Goal: Navigation & Orientation: Find specific page/section

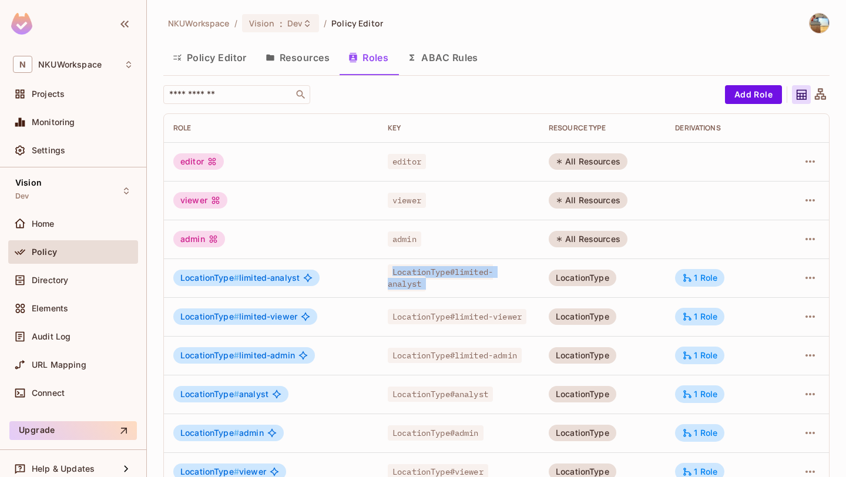
scroll to position [4, 0]
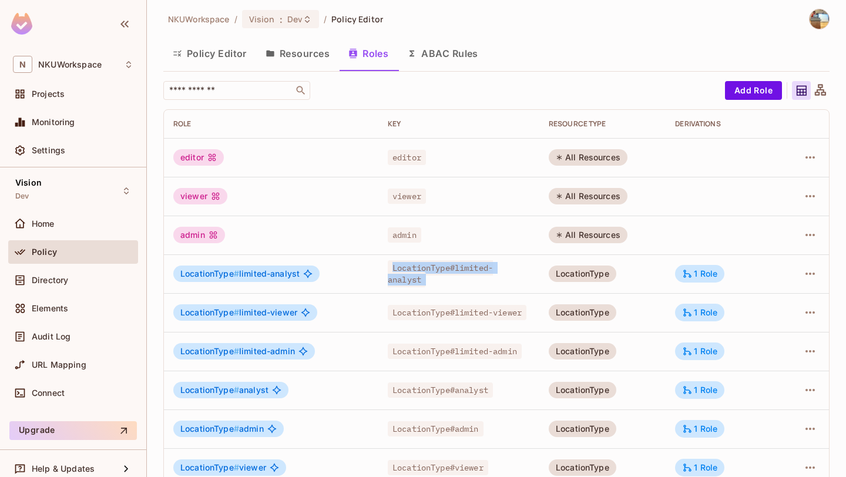
click at [454, 198] on div "viewer" at bounding box center [459, 196] width 142 height 12
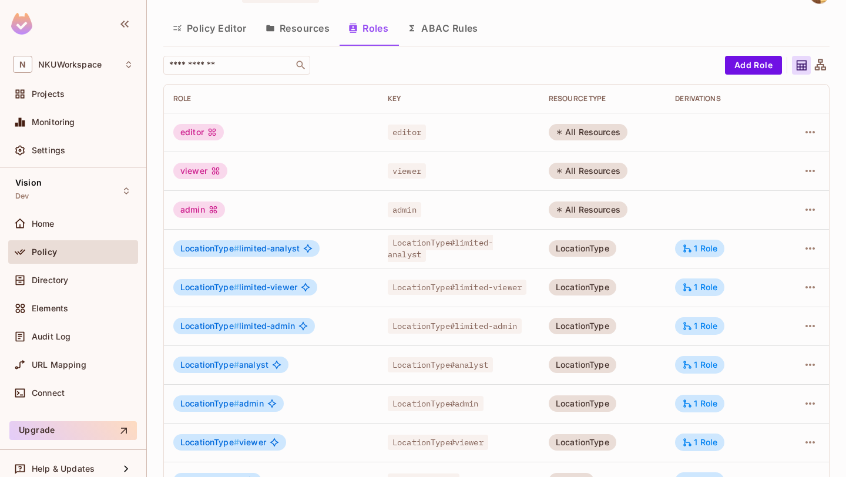
scroll to position [0, 0]
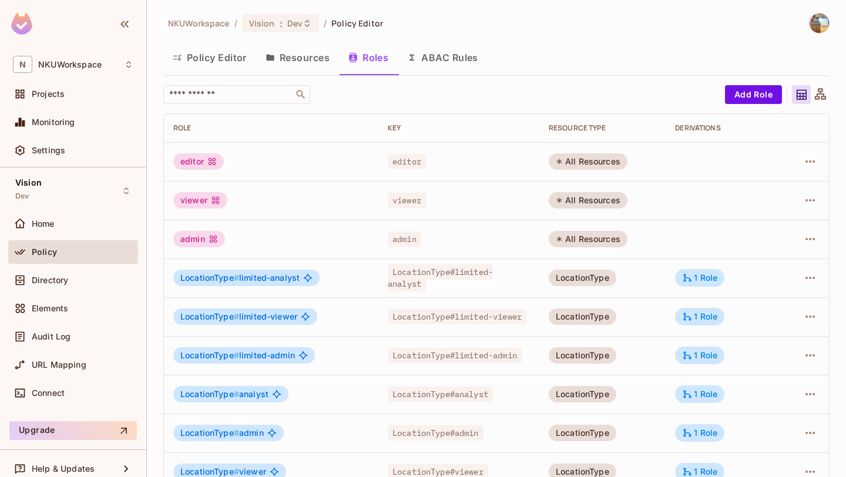
click at [216, 64] on button "Policy Editor" at bounding box center [209, 57] width 93 height 29
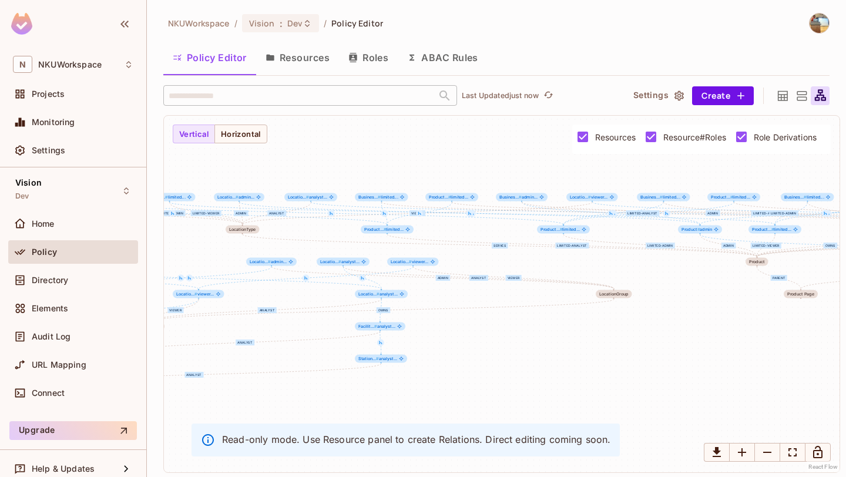
click at [780, 90] on icon at bounding box center [783, 95] width 10 height 10
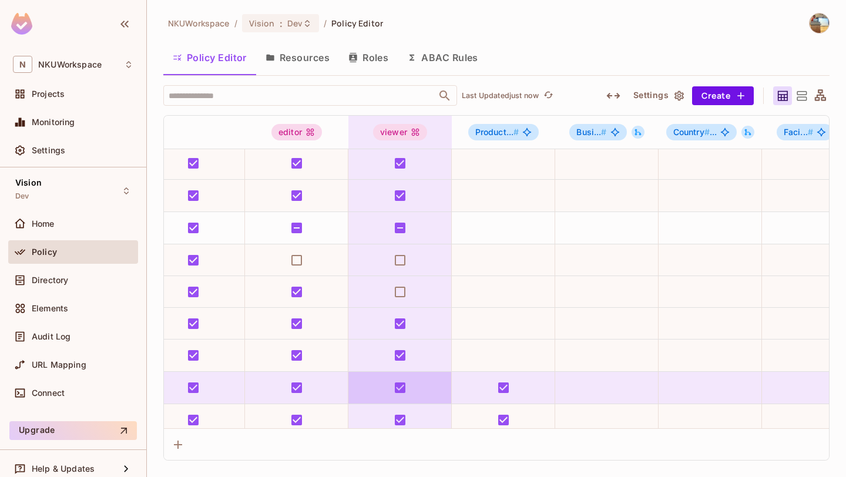
scroll to position [226, 0]
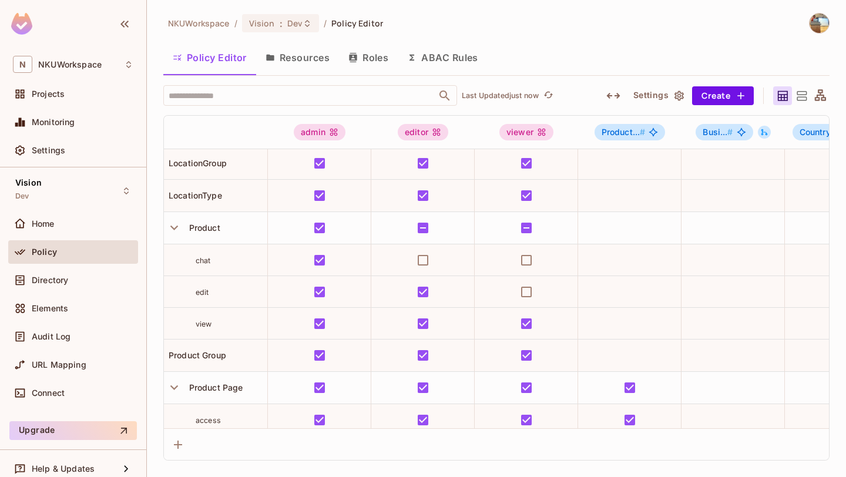
click at [370, 53] on button "Roles" at bounding box center [368, 57] width 59 height 29
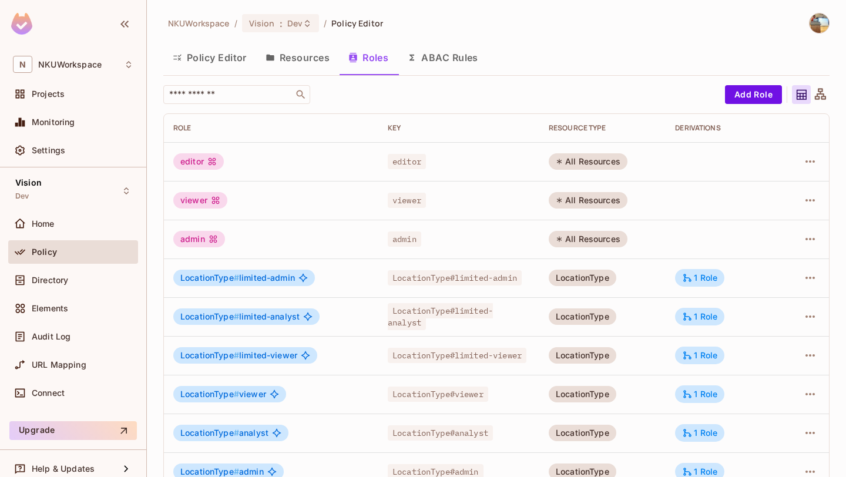
click at [243, 56] on button "Policy Editor" at bounding box center [209, 57] width 93 height 29
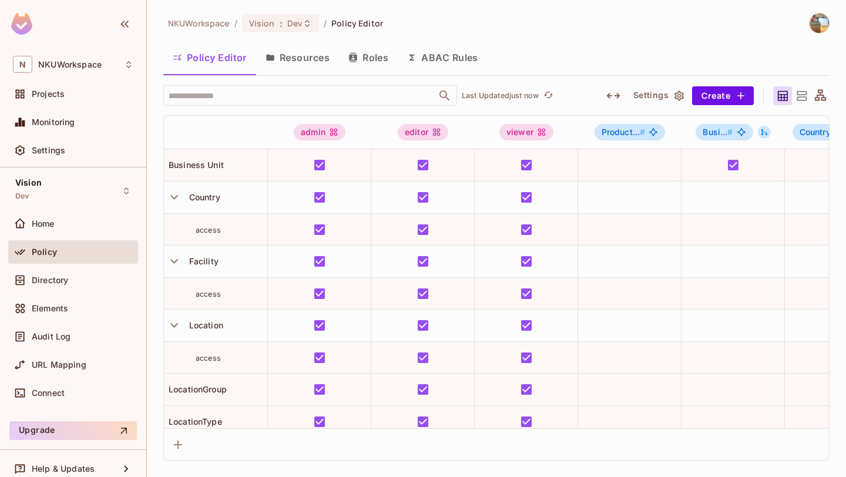
click at [372, 58] on button "Roles" at bounding box center [368, 57] width 59 height 29
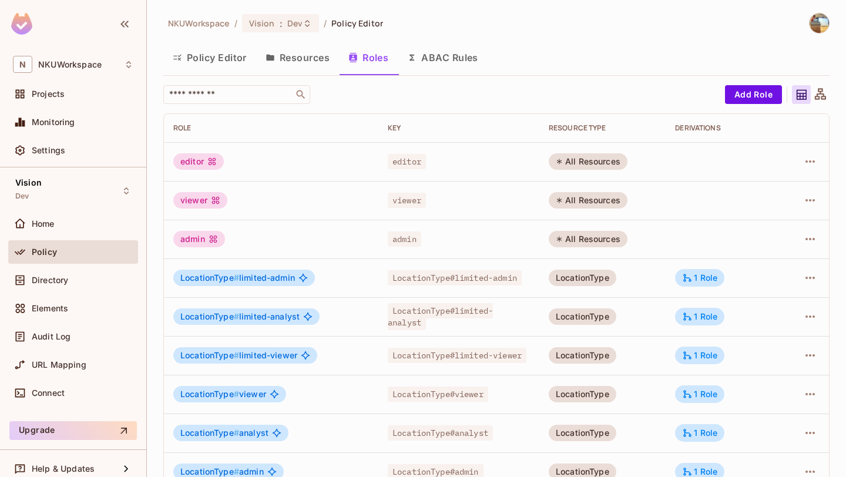
click at [234, 67] on button "Policy Editor" at bounding box center [209, 57] width 93 height 29
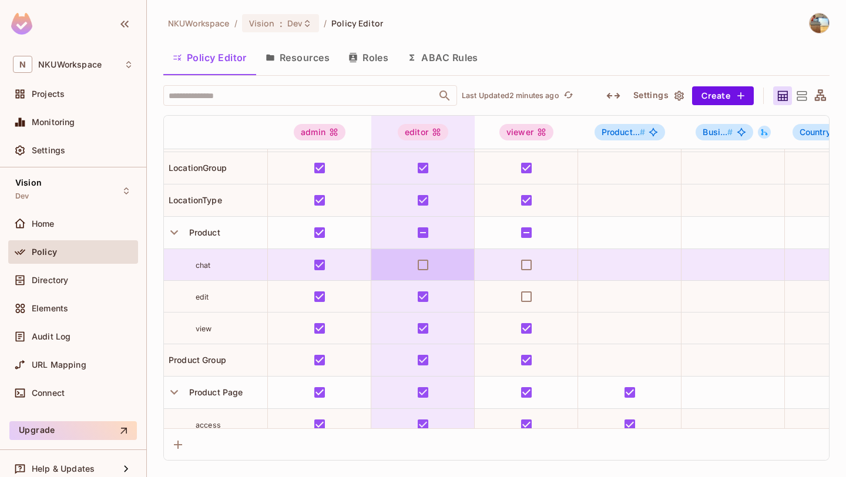
scroll to position [226, 0]
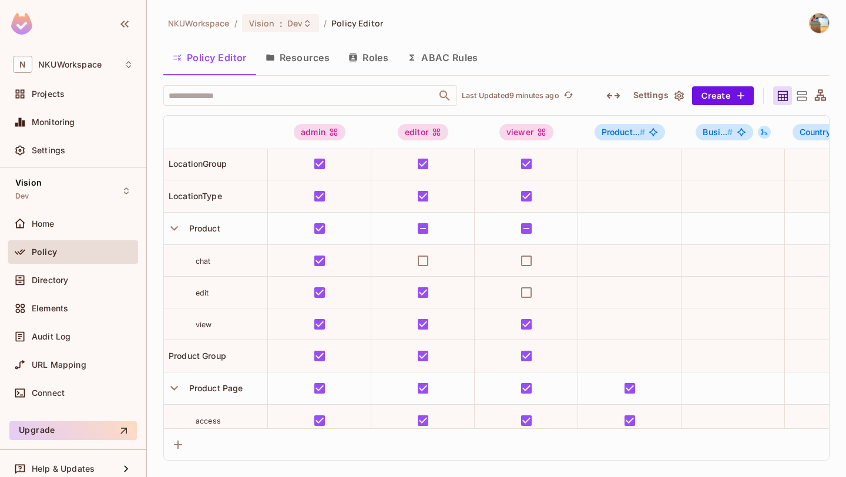
click at [800, 93] on icon at bounding box center [801, 96] width 15 height 15
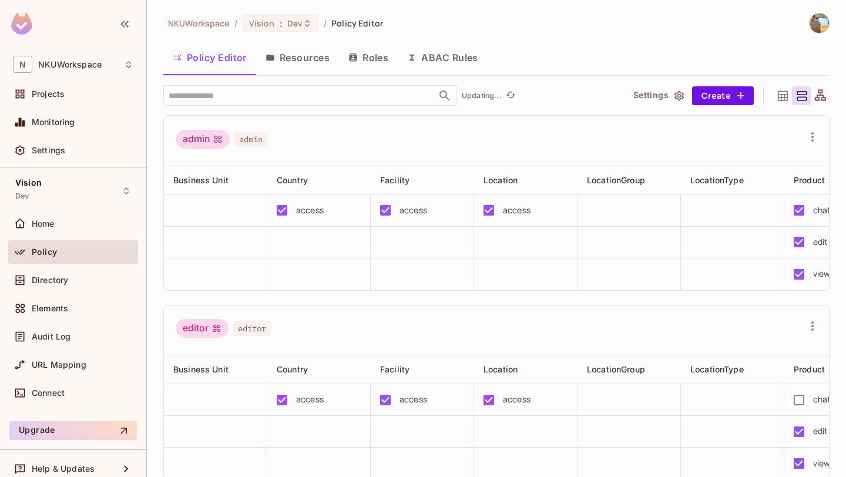
click at [810, 103] on div at bounding box center [801, 95] width 19 height 19
click at [824, 94] on icon at bounding box center [820, 94] width 11 height 11
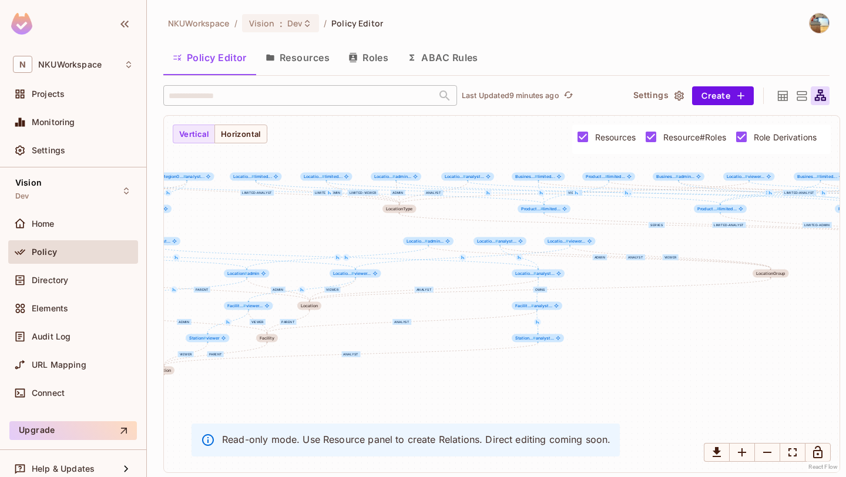
drag, startPoint x: 503, startPoint y: 377, endPoint x: 677, endPoint y: 354, distance: 175.4
click at [677, 354] on div "limited-admin limited-analyst limited-viewer viewer analyst admin serves admin …" at bounding box center [502, 294] width 676 height 357
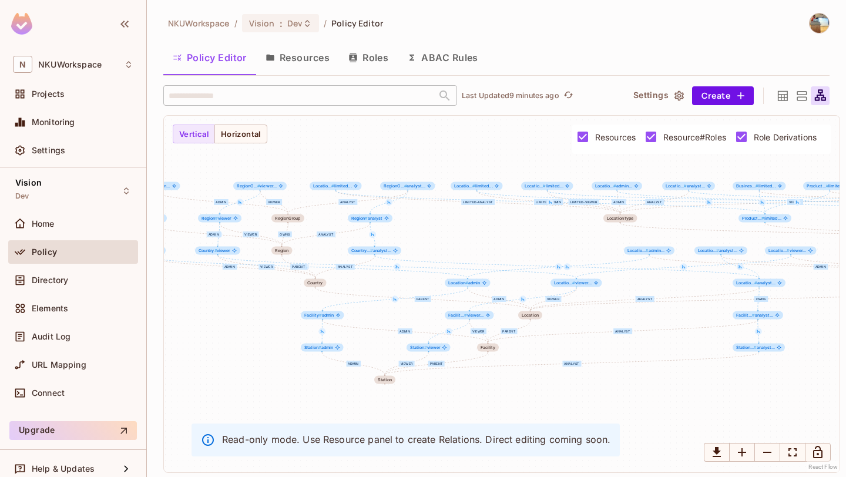
drag, startPoint x: 476, startPoint y: 392, endPoint x: 699, endPoint y: 406, distance: 223.1
click at [699, 406] on div "limited-admin limited-analyst limited-viewer viewer analyst admin serves admin …" at bounding box center [502, 294] width 676 height 357
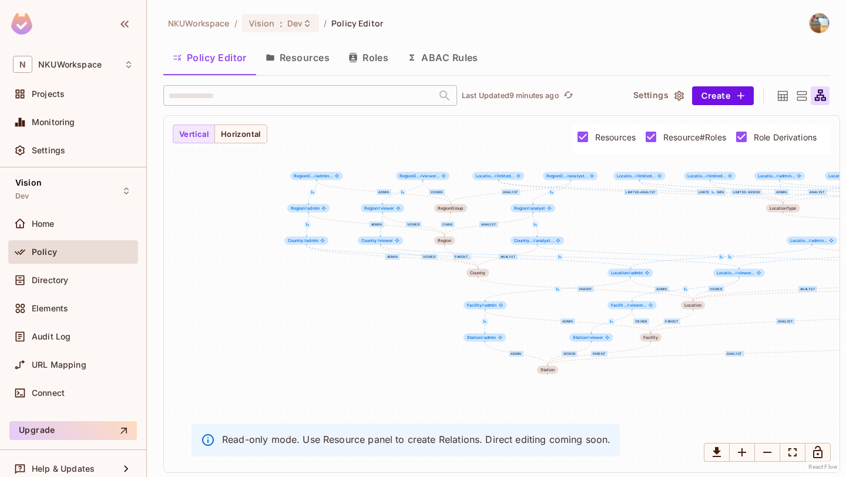
drag, startPoint x: 224, startPoint y: 367, endPoint x: 368, endPoint y: 355, distance: 143.8
click at [368, 355] on div "limited-admin limited-analyst limited-viewer viewer analyst admin serves admin …" at bounding box center [502, 294] width 676 height 357
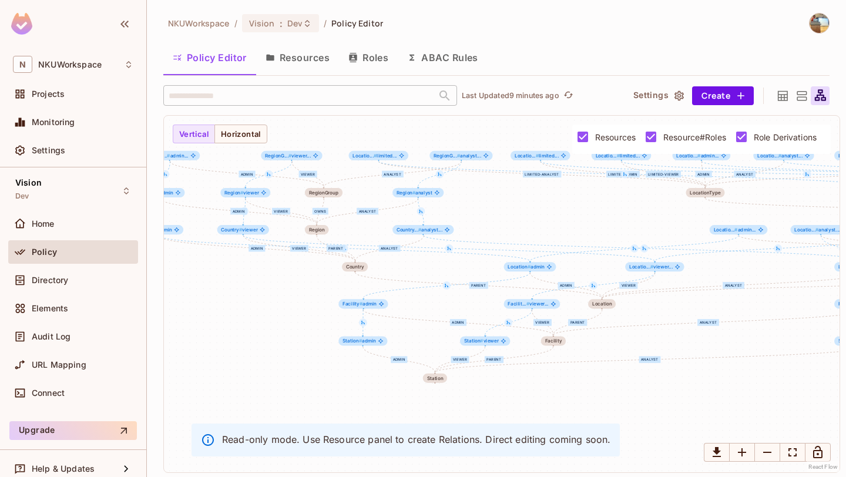
drag, startPoint x: 397, startPoint y: 374, endPoint x: 270, endPoint y: 371, distance: 126.3
click at [270, 371] on div "limited-admin limited-analyst limited-viewer viewer analyst admin serves admin …" at bounding box center [502, 294] width 676 height 357
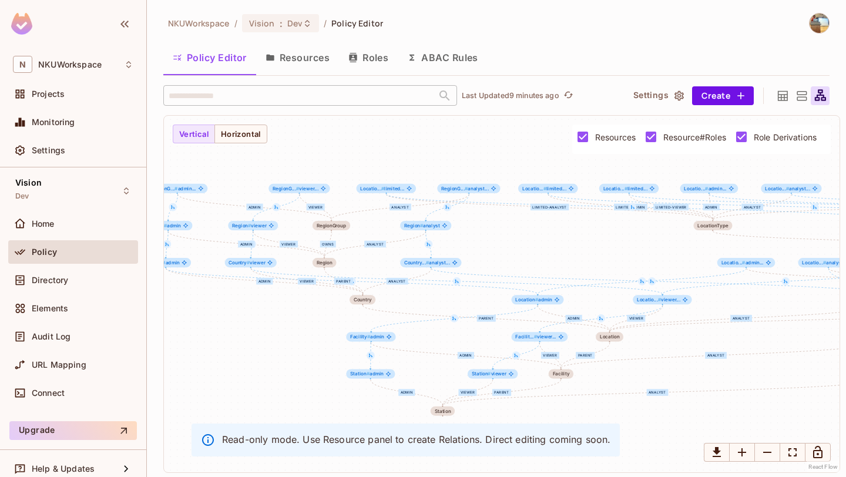
drag, startPoint x: 246, startPoint y: 341, endPoint x: 257, endPoint y: 374, distance: 34.7
click at [257, 374] on div "limited-admin limited-analyst limited-viewer viewer analyst admin serves admin …" at bounding box center [502, 294] width 676 height 357
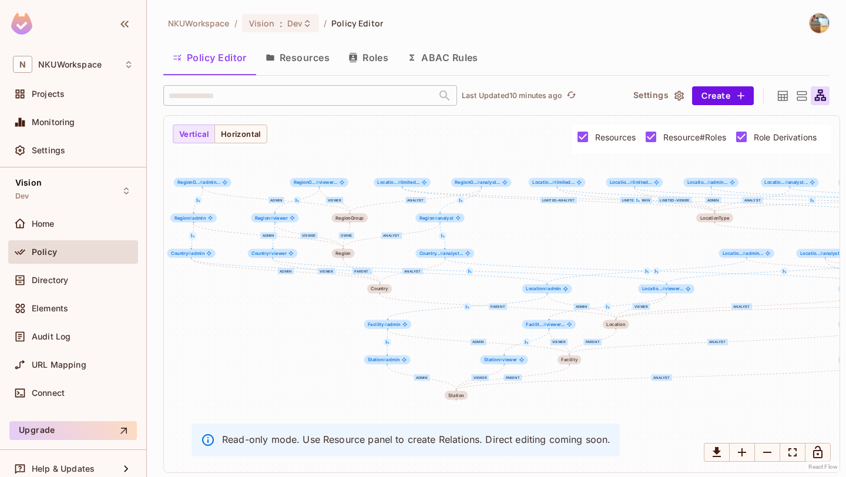
drag, startPoint x: 290, startPoint y: 362, endPoint x: 308, endPoint y: 348, distance: 23.5
click at [308, 348] on div "limited-admin limited-analyst limited-viewer viewer analyst admin serves admin …" at bounding box center [502, 294] width 676 height 357
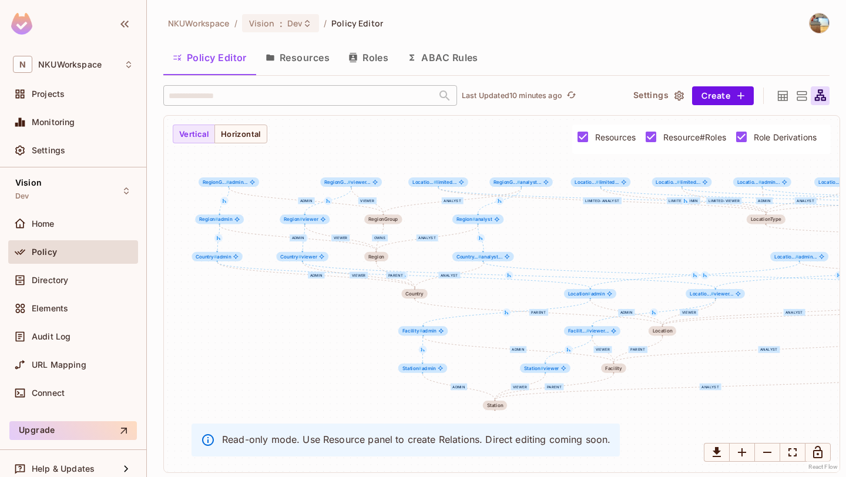
drag, startPoint x: 305, startPoint y: 357, endPoint x: 338, endPoint y: 359, distance: 33.6
click at [338, 358] on div "limited-admin limited-analyst limited-viewer viewer analyst admin serves admin …" at bounding box center [502, 294] width 676 height 357
click at [55, 223] on div "Home" at bounding box center [83, 223] width 102 height 9
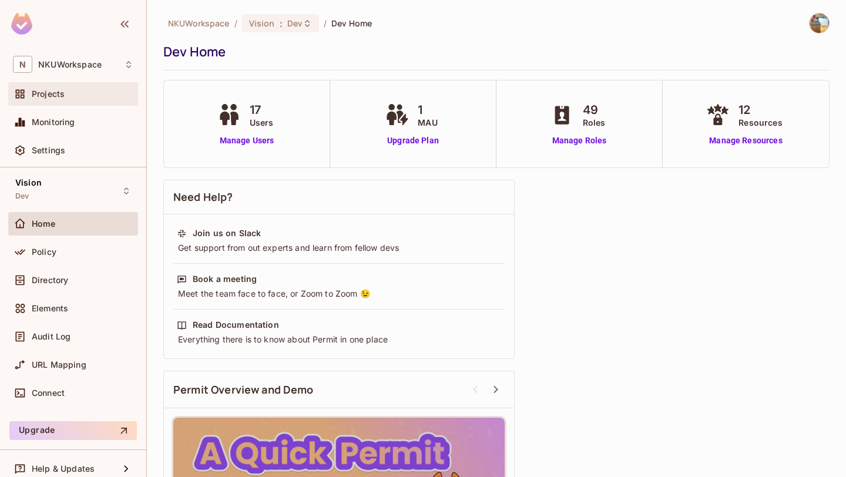
click at [67, 90] on div "Projects" at bounding box center [83, 93] width 102 height 9
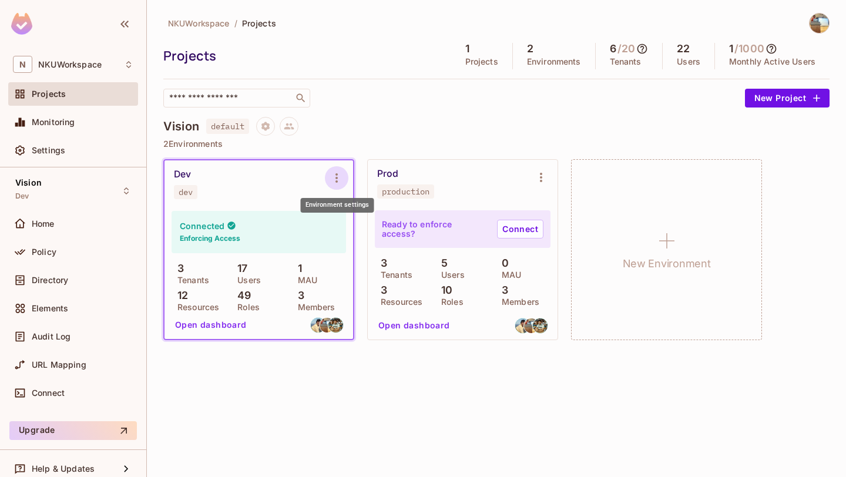
click at [330, 173] on icon "Environment settings" at bounding box center [337, 178] width 14 height 14
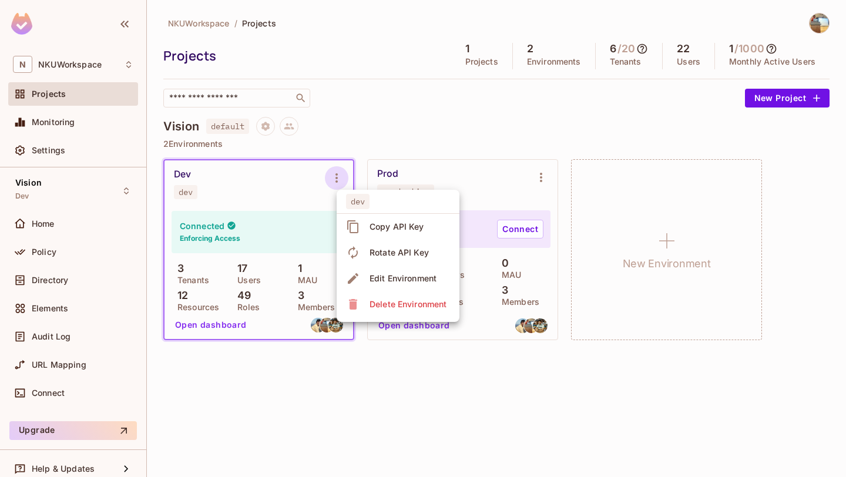
click at [417, 142] on div at bounding box center [423, 238] width 846 height 477
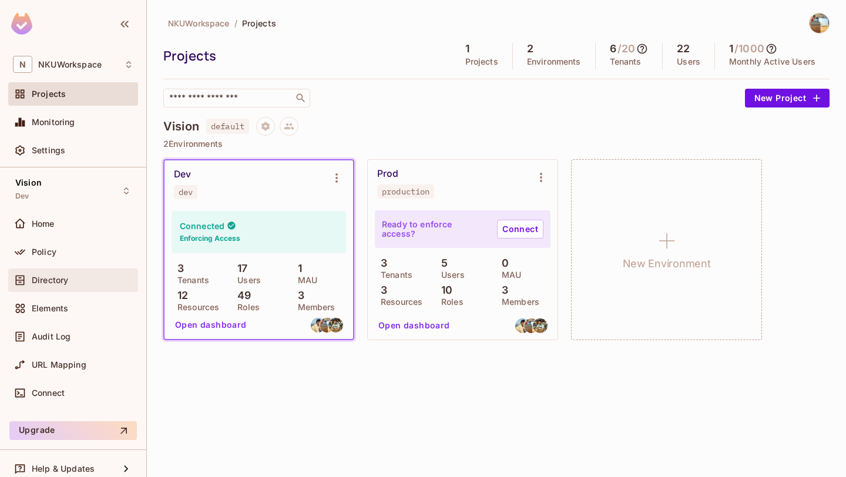
click at [51, 281] on span "Directory" at bounding box center [50, 280] width 36 height 9
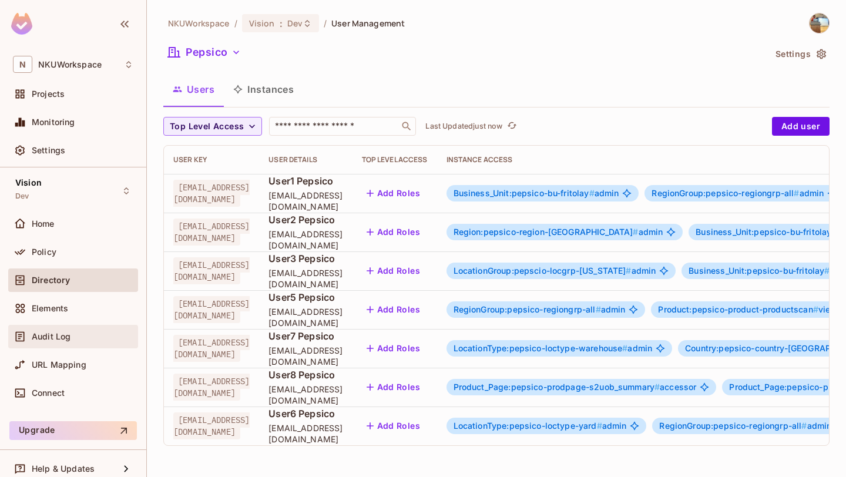
click at [48, 337] on span "Audit Log" at bounding box center [51, 336] width 39 height 9
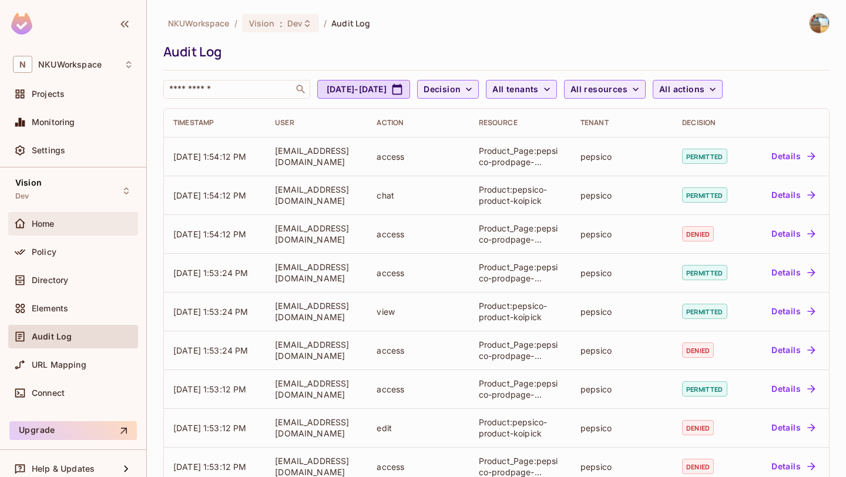
click at [68, 230] on div "Home" at bounding box center [73, 224] width 120 height 14
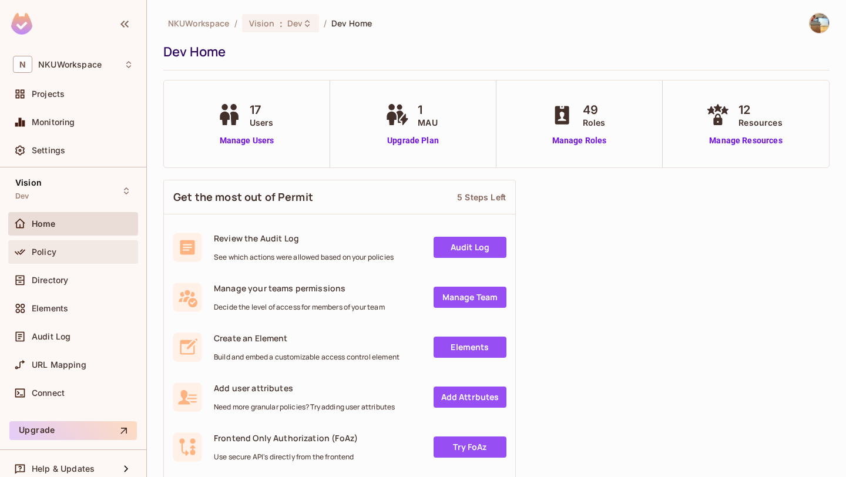
click at [53, 243] on div "Policy" at bounding box center [73, 251] width 130 height 23
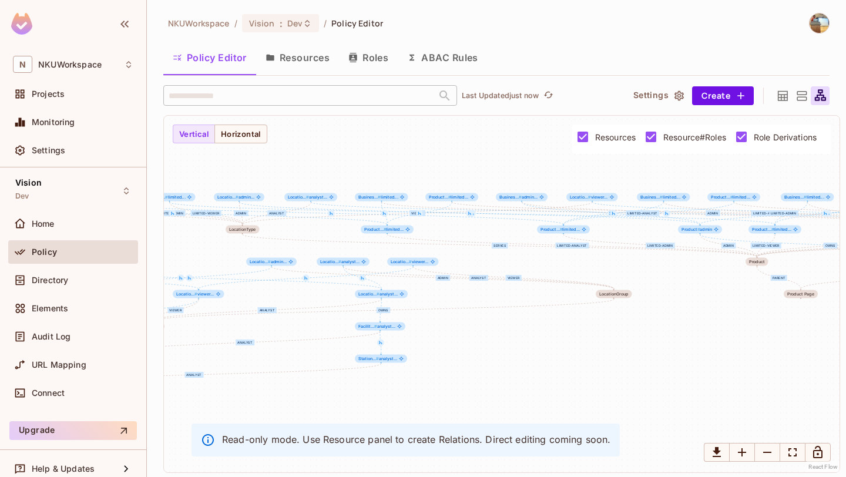
click at [285, 59] on button "Resources" at bounding box center [297, 57] width 83 height 29
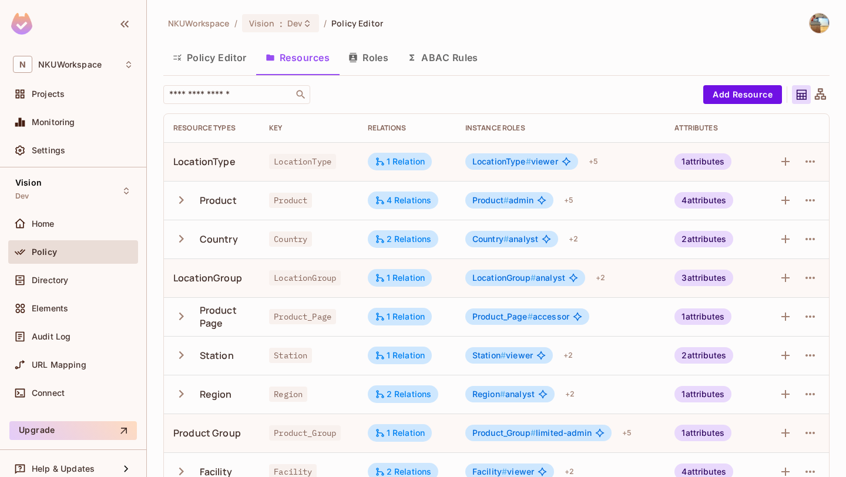
click at [184, 197] on icon "button" at bounding box center [181, 200] width 16 height 16
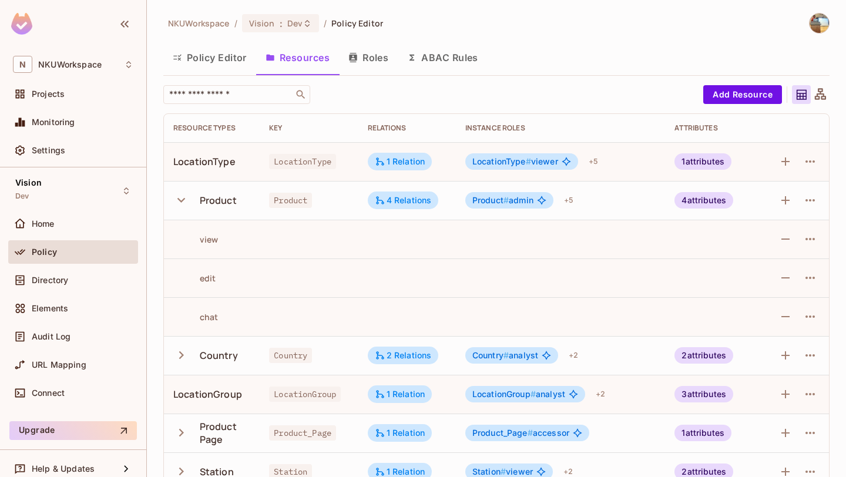
click at [184, 197] on icon "button" at bounding box center [181, 200] width 16 height 16
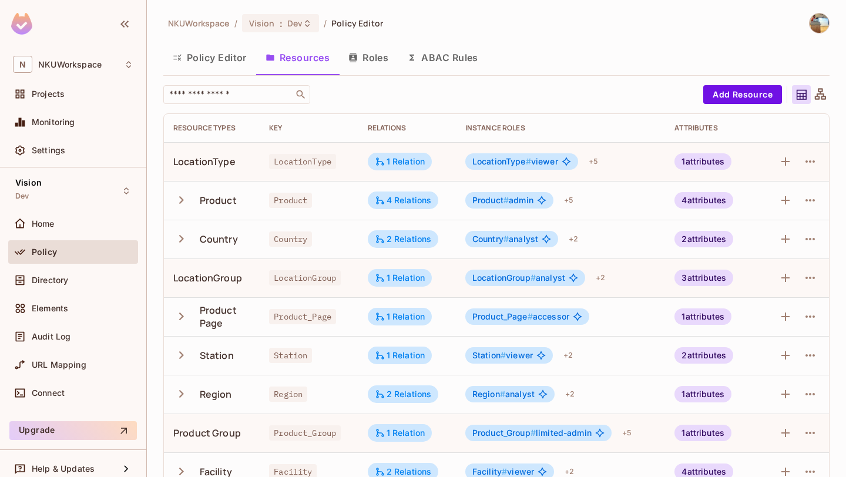
click at [184, 197] on icon "button" at bounding box center [181, 200] width 16 height 16
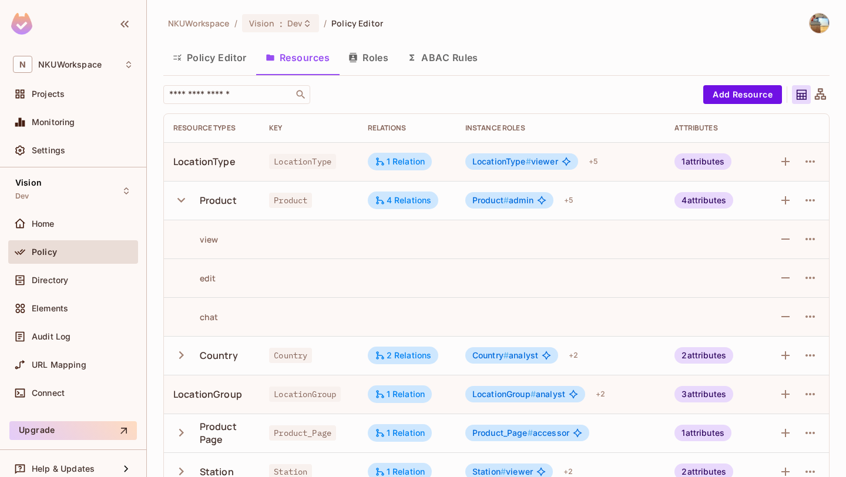
click at [184, 197] on icon "button" at bounding box center [181, 200] width 16 height 16
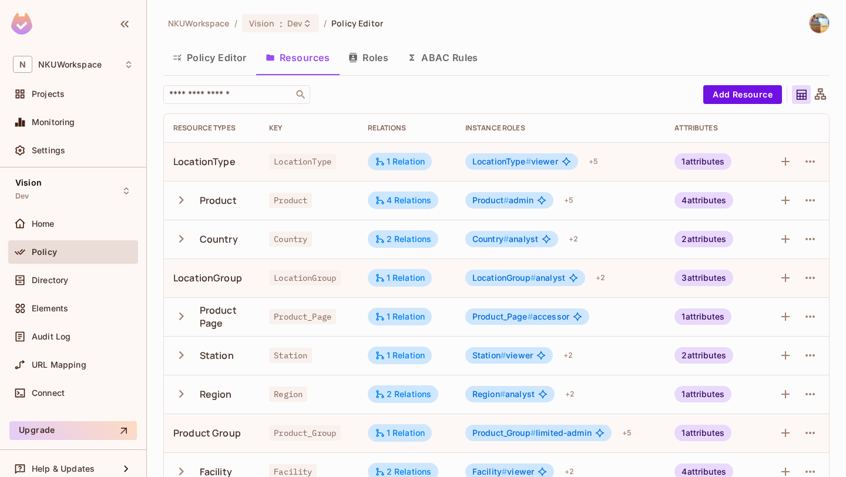
click at [184, 197] on icon "button" at bounding box center [181, 200] width 16 height 16
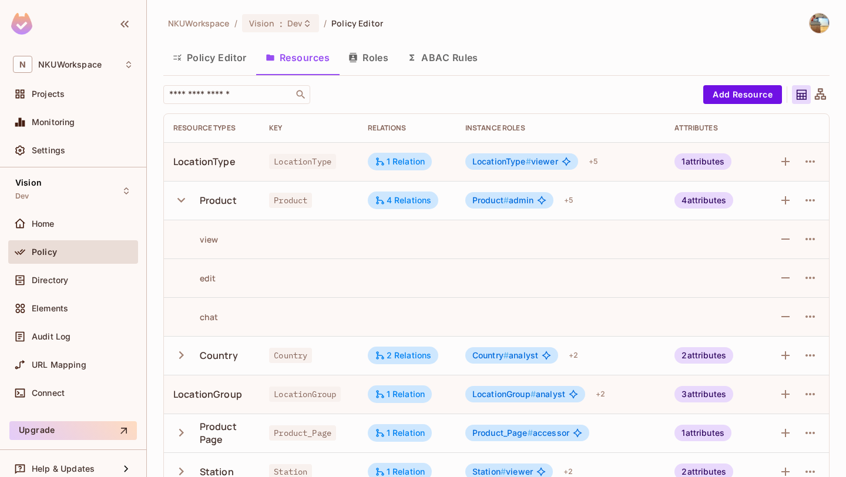
click at [184, 197] on icon "button" at bounding box center [181, 200] width 16 height 16
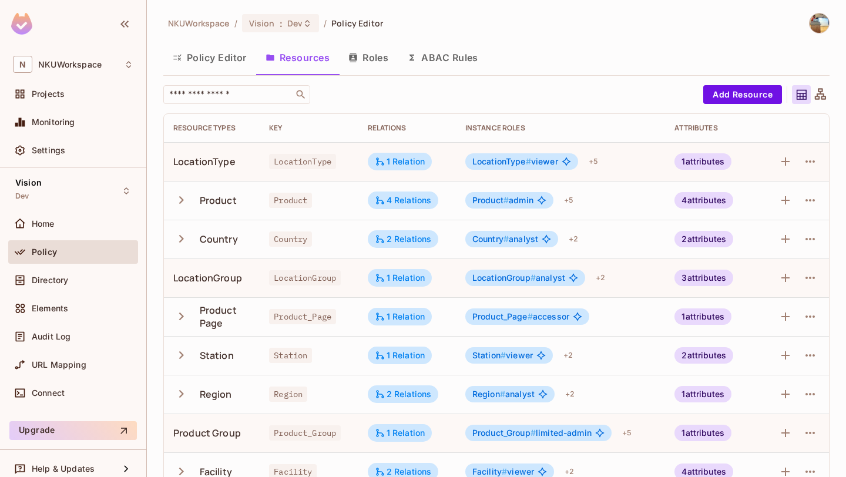
click at [184, 197] on icon "button" at bounding box center [181, 200] width 16 height 16
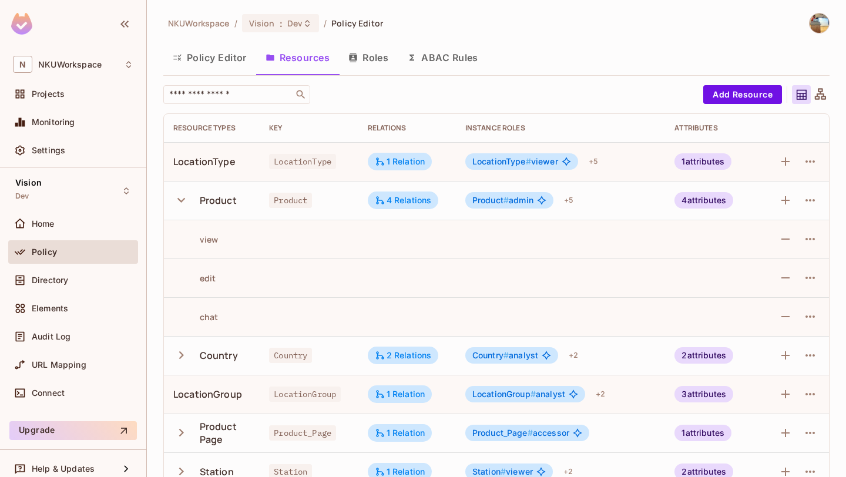
click at [184, 197] on icon "button" at bounding box center [181, 200] width 16 height 16
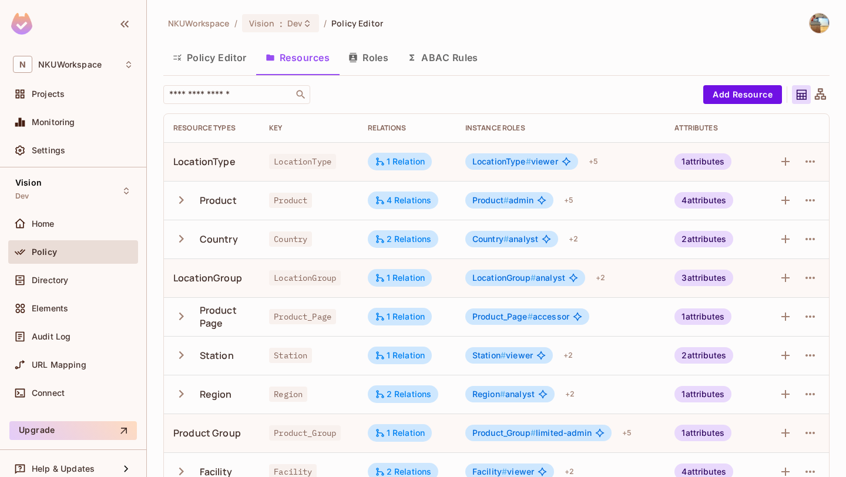
click at [184, 197] on icon "button" at bounding box center [181, 200] width 16 height 16
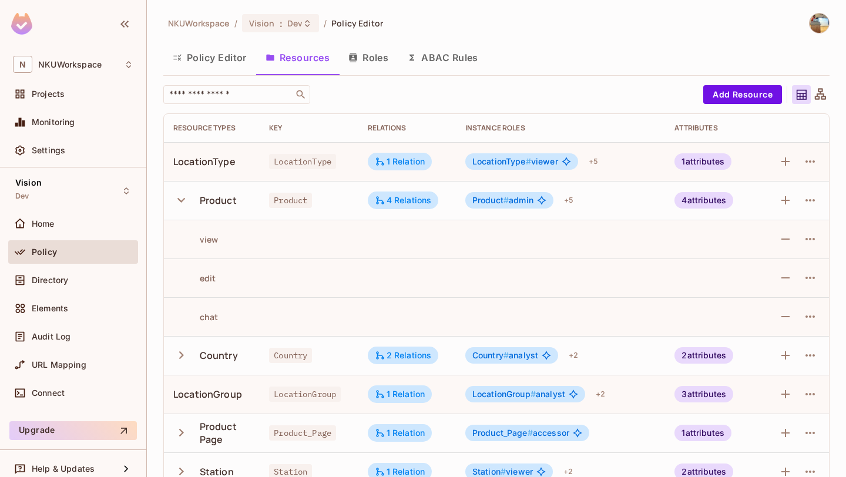
click at [184, 197] on icon "button" at bounding box center [181, 200] width 16 height 16
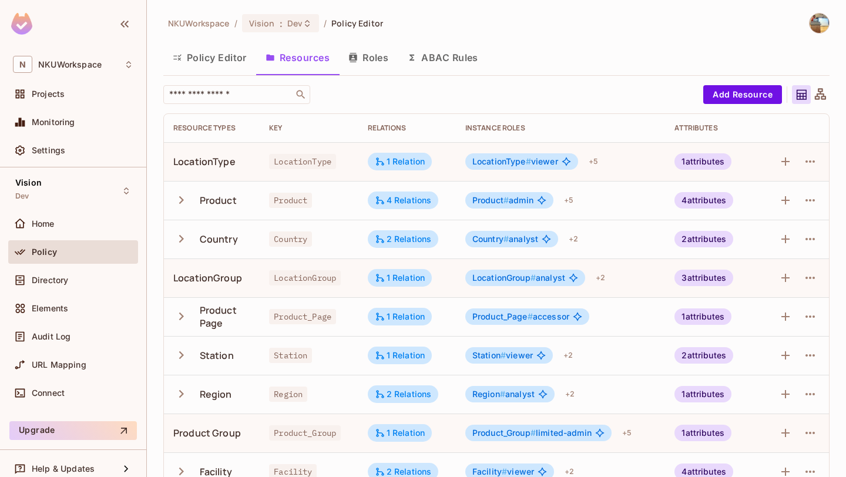
click at [184, 197] on icon "button" at bounding box center [181, 200] width 16 height 16
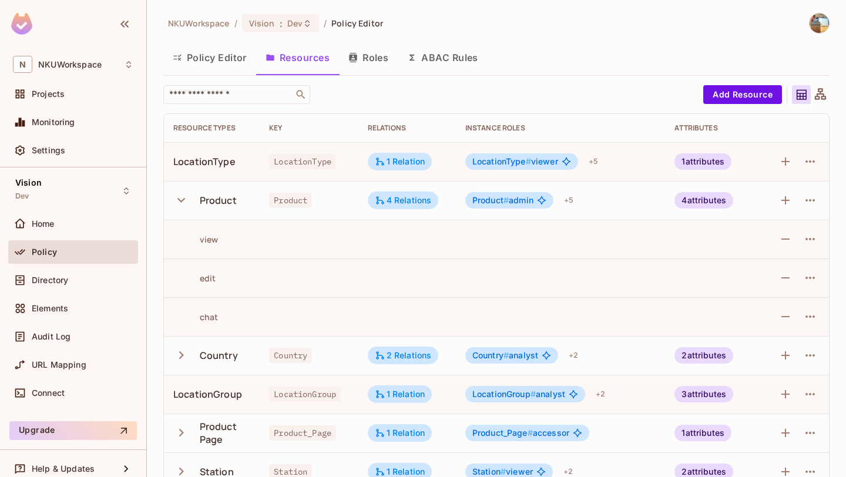
click at [184, 197] on icon "button" at bounding box center [181, 200] width 16 height 16
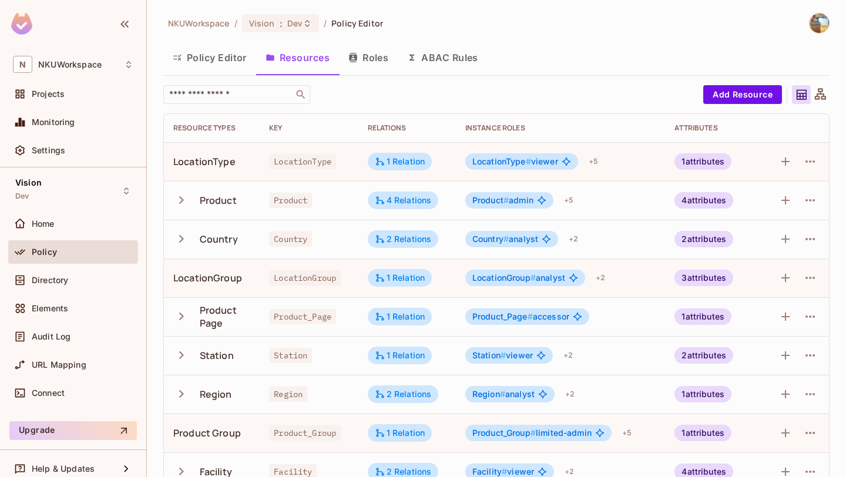
click at [184, 197] on icon "button" at bounding box center [181, 200] width 16 height 16
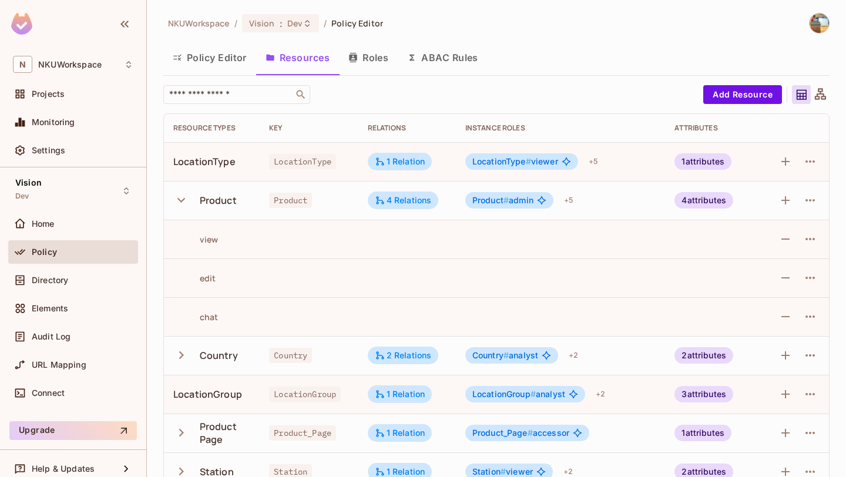
click at [184, 197] on icon "button" at bounding box center [181, 200] width 16 height 16
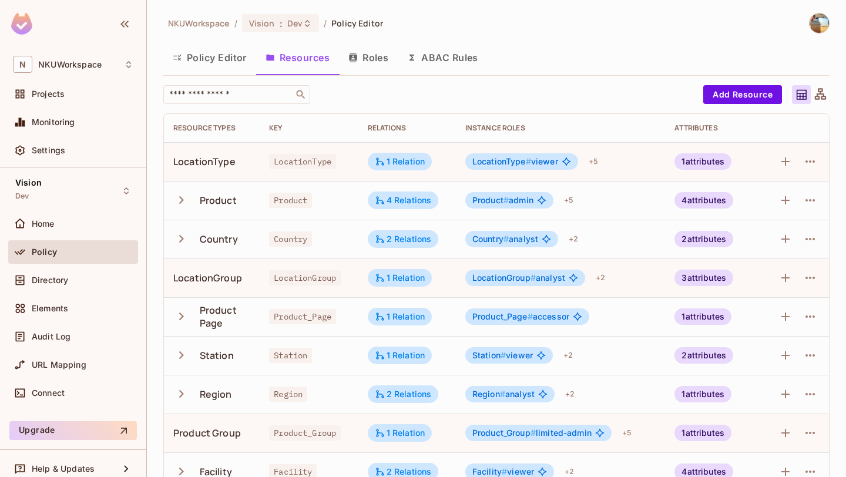
click at [184, 197] on icon "button" at bounding box center [181, 200] width 16 height 16
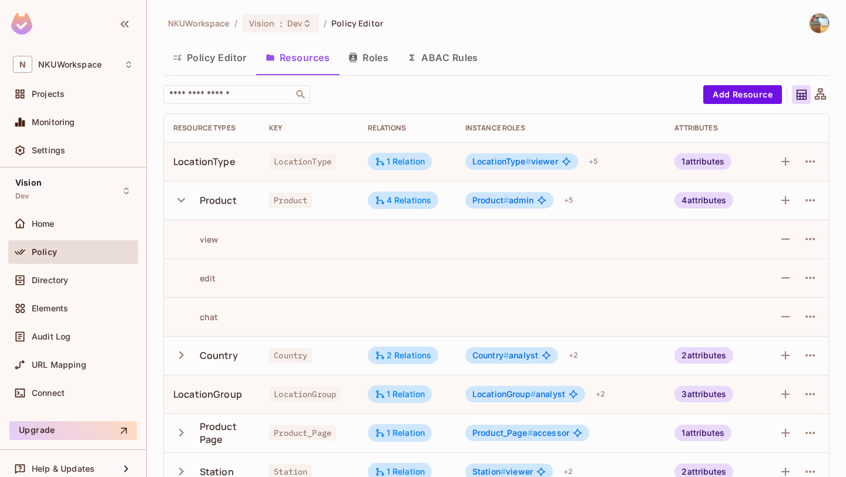
click at [184, 197] on icon "button" at bounding box center [181, 200] width 16 height 16
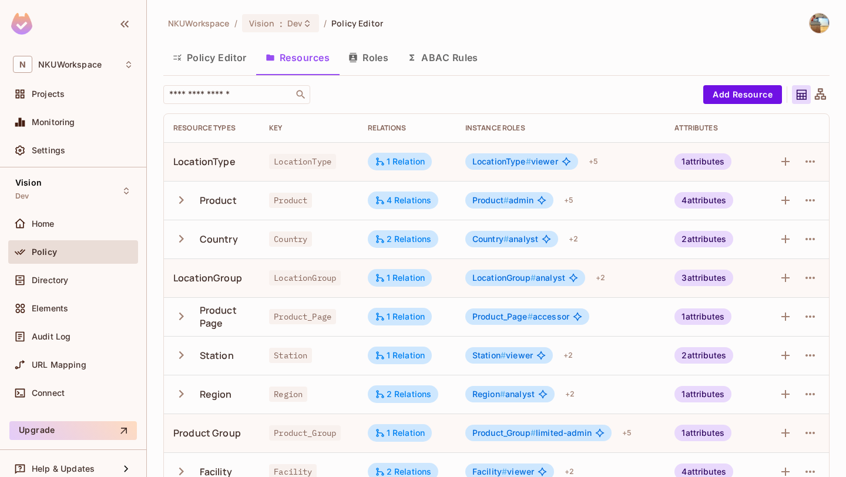
click at [184, 197] on icon "button" at bounding box center [181, 200] width 16 height 16
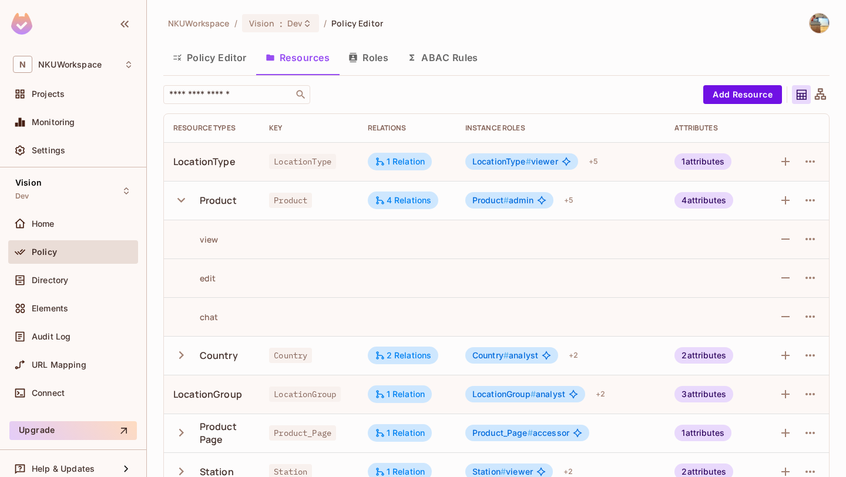
click at [184, 197] on icon "button" at bounding box center [181, 200] width 16 height 16
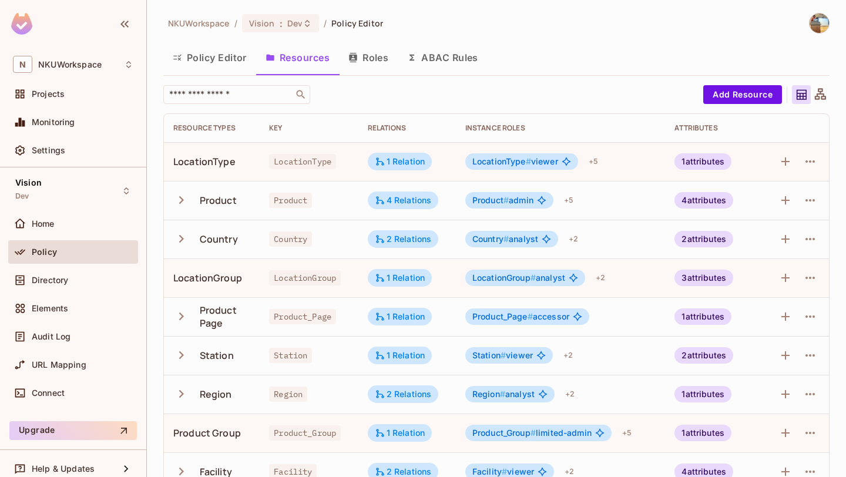
click at [184, 197] on icon "button" at bounding box center [181, 200] width 16 height 16
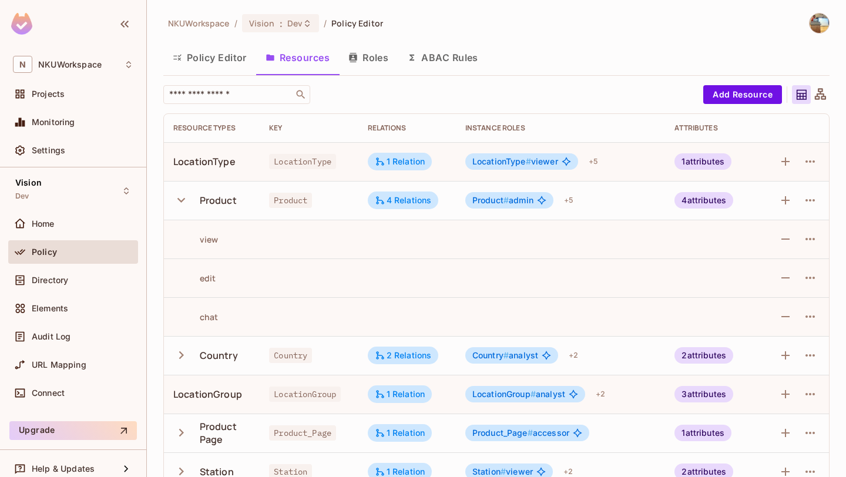
click at [184, 197] on icon "button" at bounding box center [181, 200] width 16 height 16
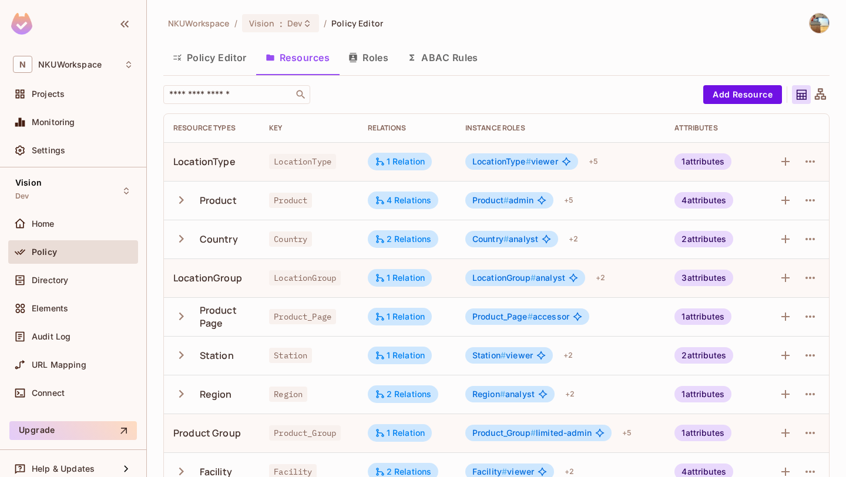
click at [182, 193] on icon "button" at bounding box center [181, 200] width 16 height 16
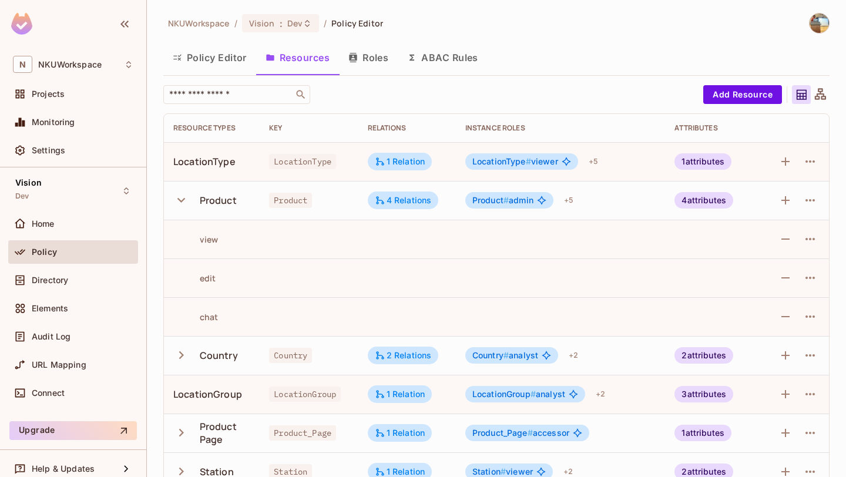
click at [182, 193] on icon "button" at bounding box center [181, 200] width 16 height 16
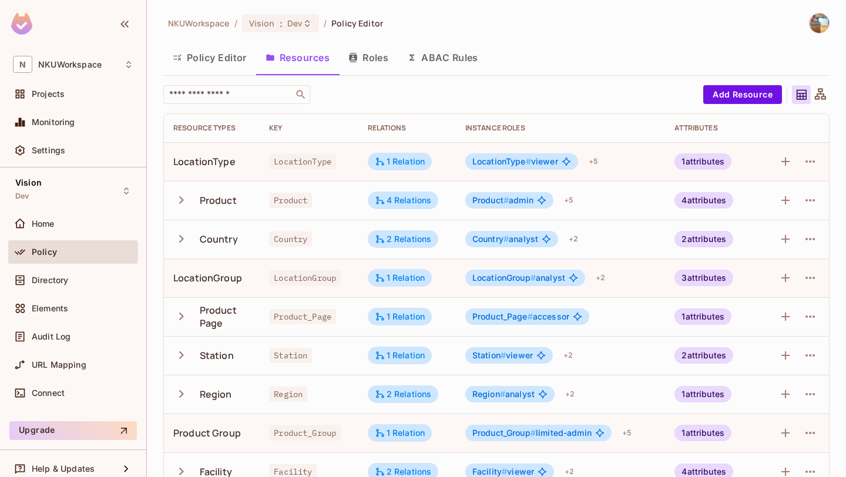
click at [182, 193] on icon "button" at bounding box center [181, 200] width 16 height 16
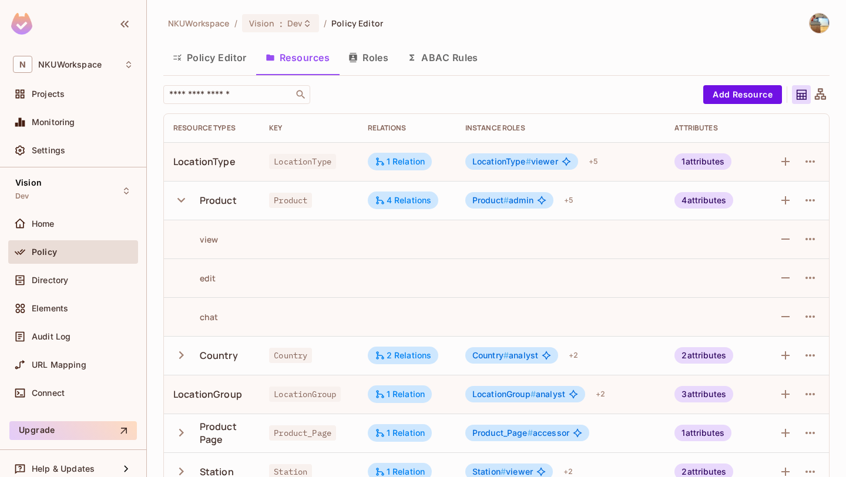
click at [182, 193] on icon "button" at bounding box center [181, 200] width 16 height 16
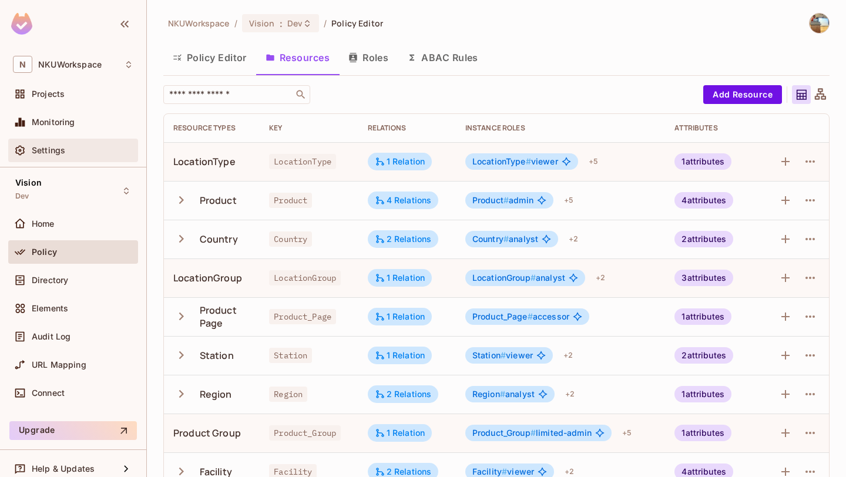
click at [47, 150] on span "Settings" at bounding box center [48, 150] width 33 height 9
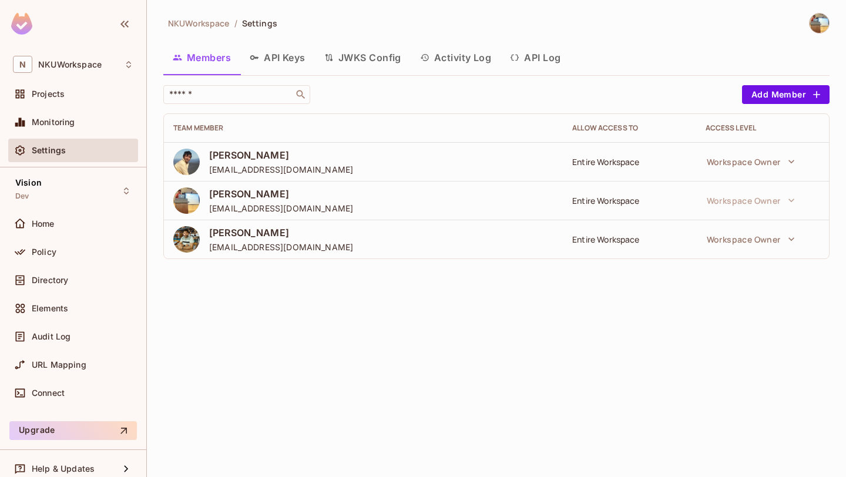
click at [515, 59] on icon "button" at bounding box center [514, 57] width 9 height 9
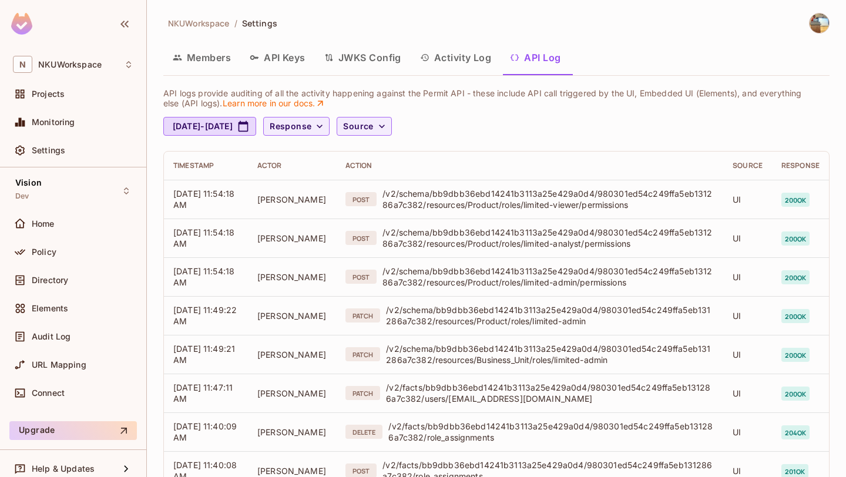
click at [442, 59] on button "Activity Log" at bounding box center [456, 57] width 90 height 29
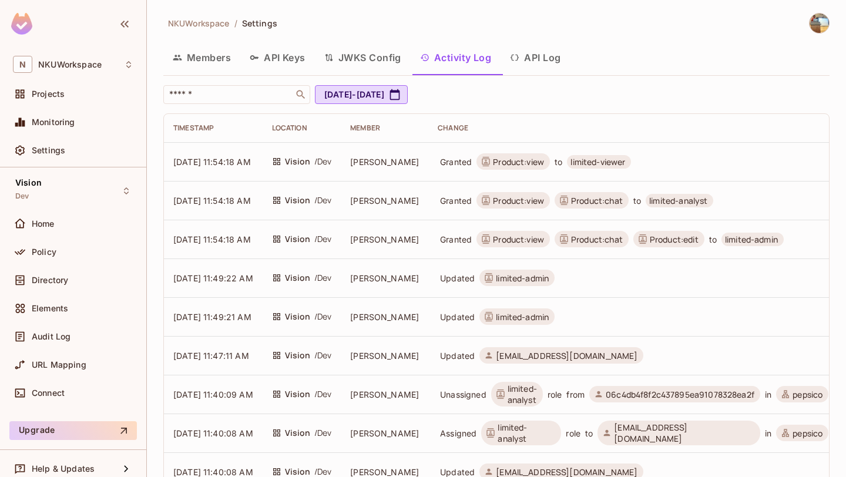
click at [220, 58] on button "Members" at bounding box center [201, 57] width 77 height 29
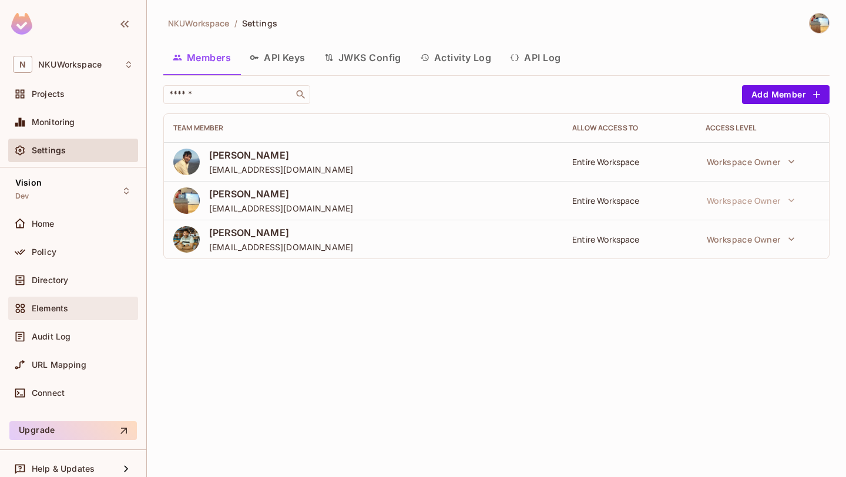
click at [51, 302] on div "Elements" at bounding box center [73, 308] width 120 height 14
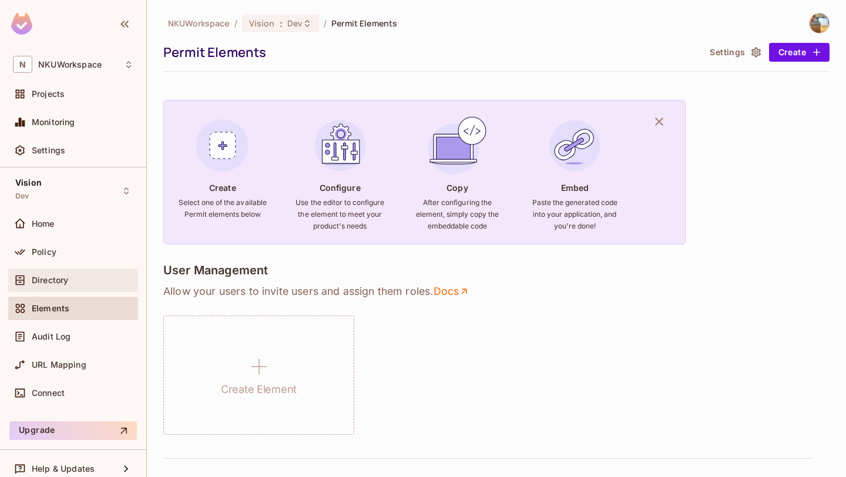
click at [66, 284] on span "Directory" at bounding box center [50, 280] width 36 height 9
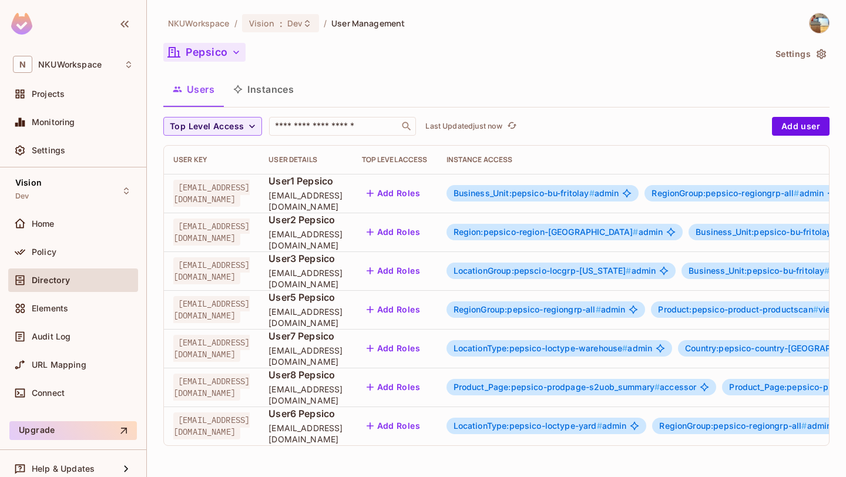
click at [200, 57] on button "Pepsico" at bounding box center [204, 52] width 82 height 19
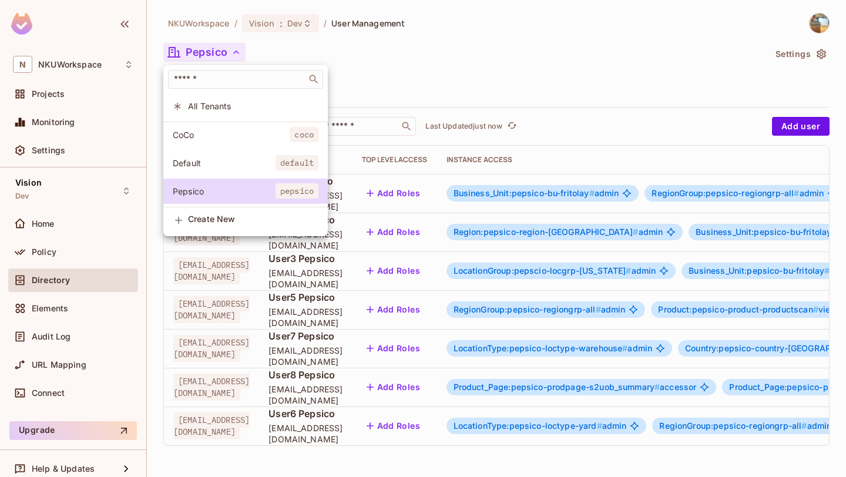
click at [261, 108] on span "All Tenants" at bounding box center [253, 105] width 130 height 11
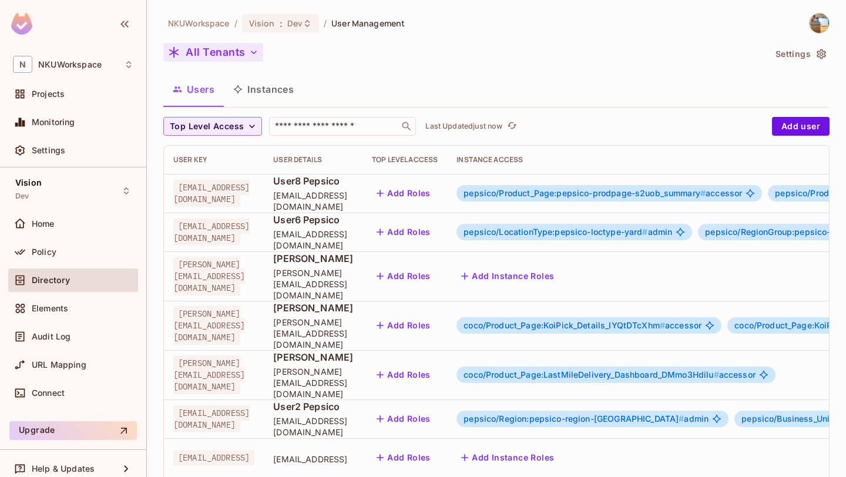
click at [227, 47] on button "All Tenants" at bounding box center [213, 52] width 100 height 19
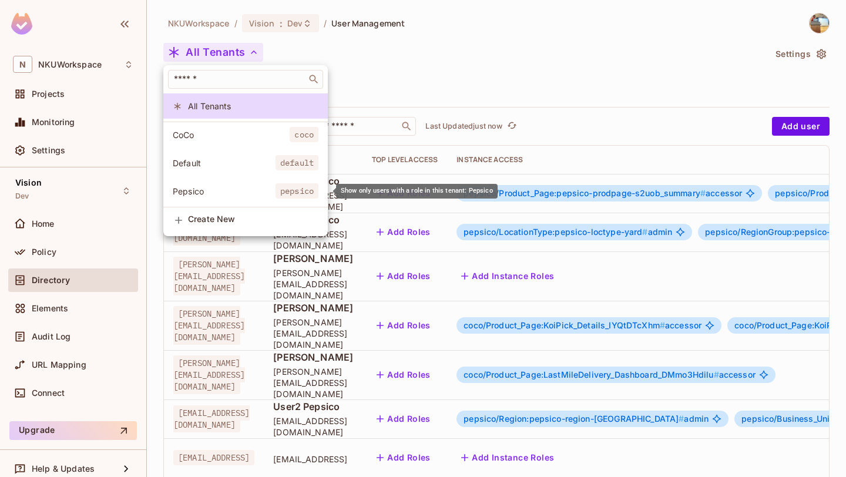
click at [221, 196] on span "Pepsico" at bounding box center [224, 191] width 103 height 11
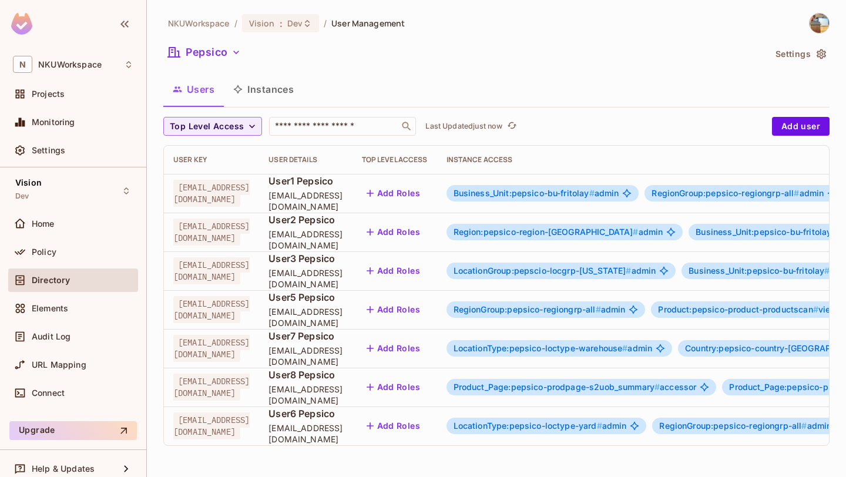
click at [388, 76] on div "Users Instances" at bounding box center [496, 89] width 666 height 29
click at [61, 220] on div "Home" at bounding box center [83, 223] width 102 height 9
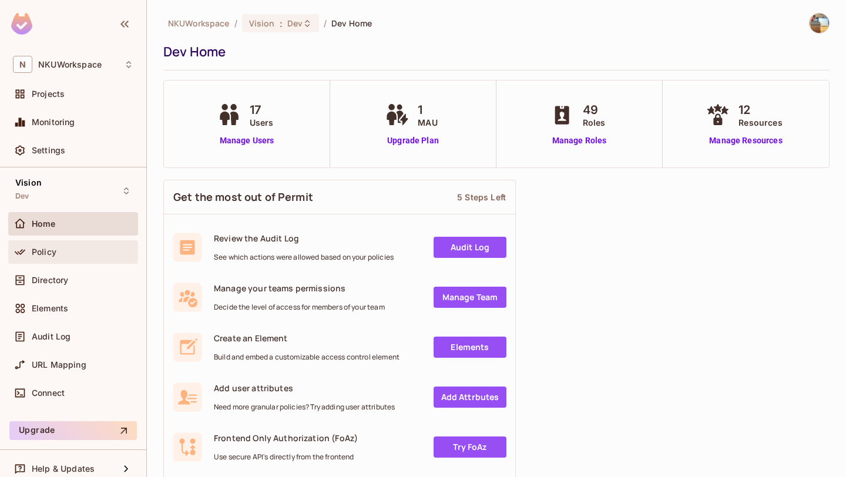
click at [61, 255] on div "Policy" at bounding box center [83, 251] width 102 height 9
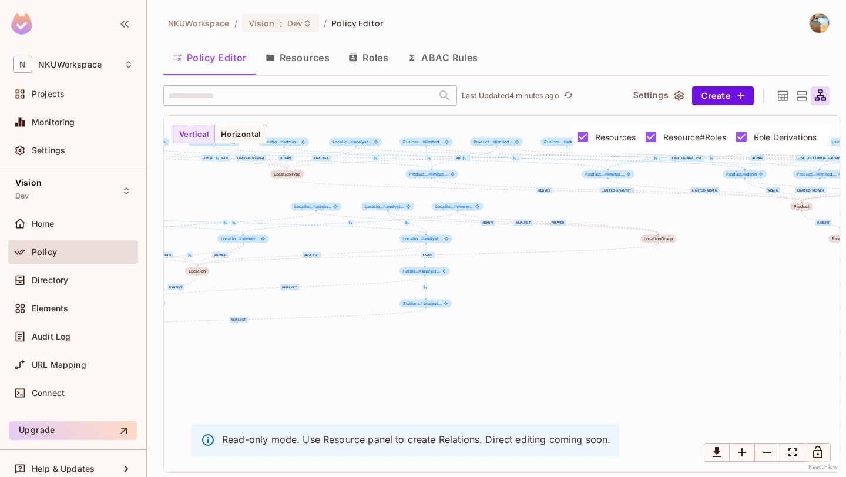
drag, startPoint x: 468, startPoint y: 377, endPoint x: 513, endPoint y: 326, distance: 67.4
click at [513, 323] on div "limited-admin limited-analyst limited-viewer viewer analyst admin serves admin …" at bounding box center [502, 294] width 676 height 357
click at [515, 324] on div "limited-admin limited-analyst limited-viewer viewer analyst admin serves admin …" at bounding box center [502, 294] width 676 height 357
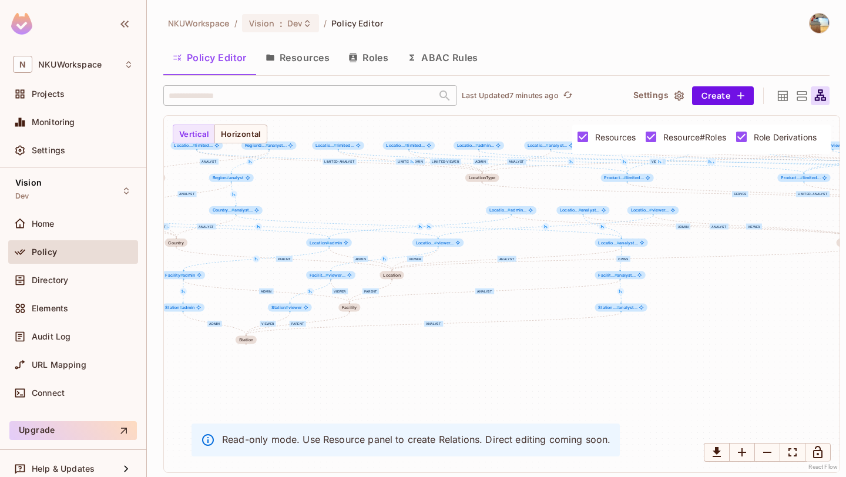
drag, startPoint x: 365, startPoint y: 394, endPoint x: 560, endPoint y: 397, distance: 195.0
click at [560, 397] on div "limited-admin limited-analyst limited-viewer viewer analyst admin serves admin …" at bounding box center [502, 294] width 676 height 357
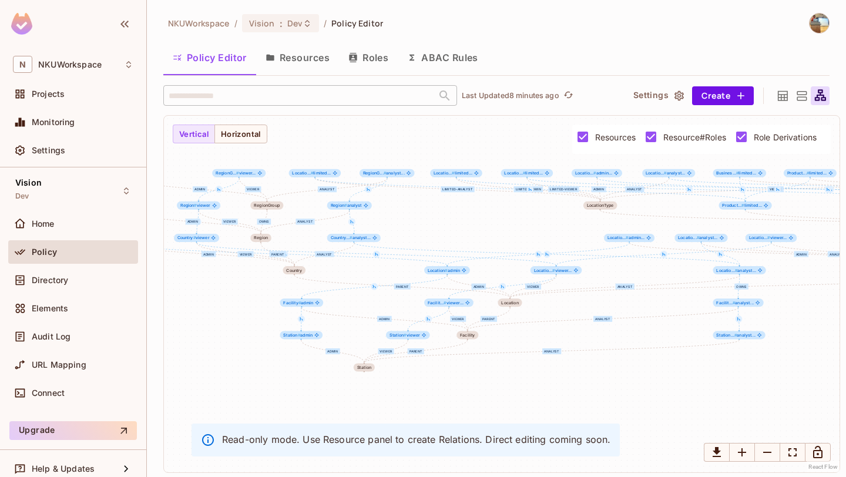
drag, startPoint x: 415, startPoint y: 384, endPoint x: 544, endPoint y: 413, distance: 132.5
click at [545, 413] on div "limited-admin limited-analyst limited-viewer viewer analyst admin serves admin …" at bounding box center [502, 294] width 676 height 357
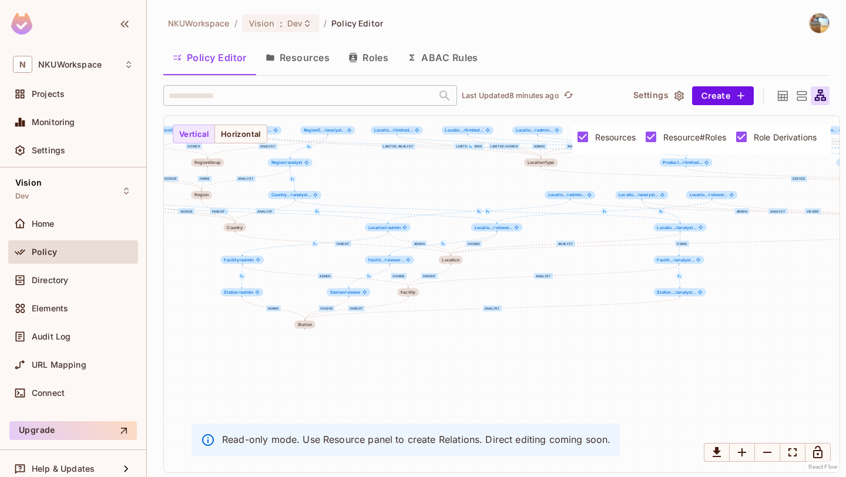
drag, startPoint x: 242, startPoint y: 394, endPoint x: 162, endPoint y: 345, distance: 93.9
click at [162, 344] on div "NKUWorkspace / Vision : Dev / Policy Editor Policy Editor Resources Roles ABAC …" at bounding box center [496, 238] width 699 height 477
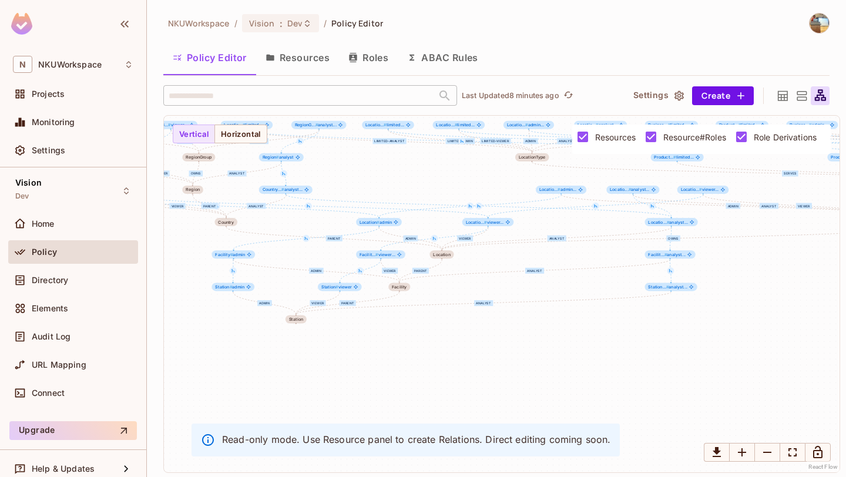
click at [429, 367] on div "limited-admin limited-analyst limited-viewer viewer analyst admin serves admin …" at bounding box center [502, 294] width 676 height 357
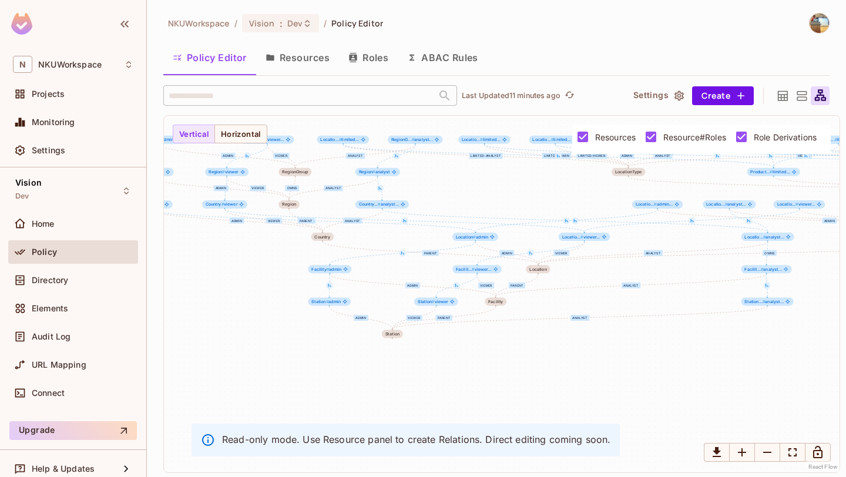
drag, startPoint x: 298, startPoint y: 359, endPoint x: 401, endPoint y: 376, distance: 104.8
click at [401, 376] on div "limited-admin limited-analyst limited-viewer viewer analyst admin serves admin …" at bounding box center [502, 294] width 676 height 357
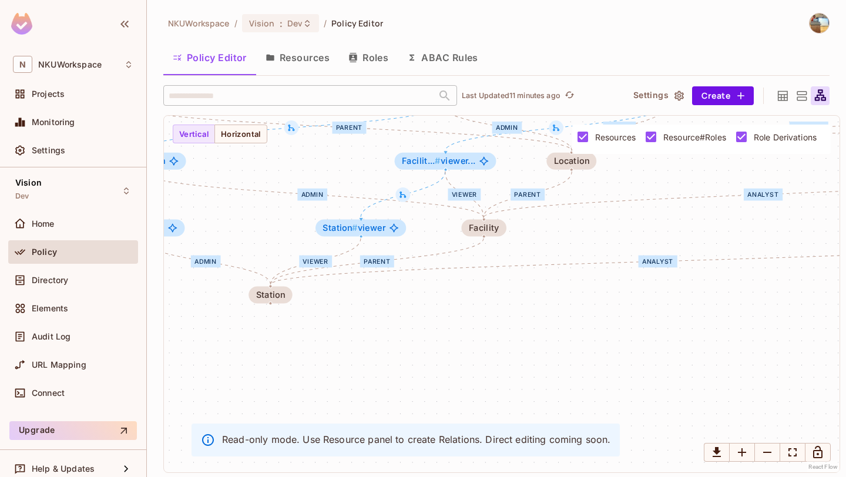
drag, startPoint x: 401, startPoint y: 376, endPoint x: 197, endPoint y: 391, distance: 204.4
click at [198, 392] on div "limited-admin limited-analyst limited-viewer viewer analyst admin serves admin …" at bounding box center [502, 294] width 676 height 357
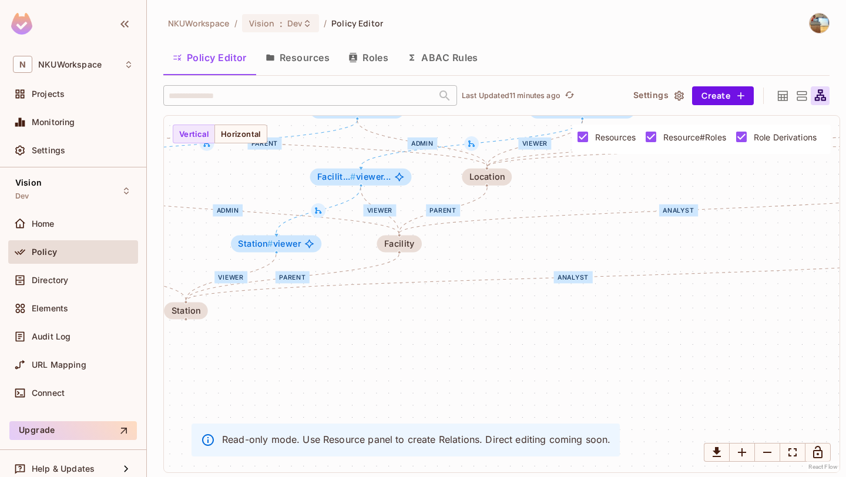
drag, startPoint x: 408, startPoint y: 341, endPoint x: 287, endPoint y: 375, distance: 125.6
click at [287, 375] on div "limited-admin limited-analyst limited-viewer viewer analyst admin serves admin …" at bounding box center [502, 294] width 676 height 357
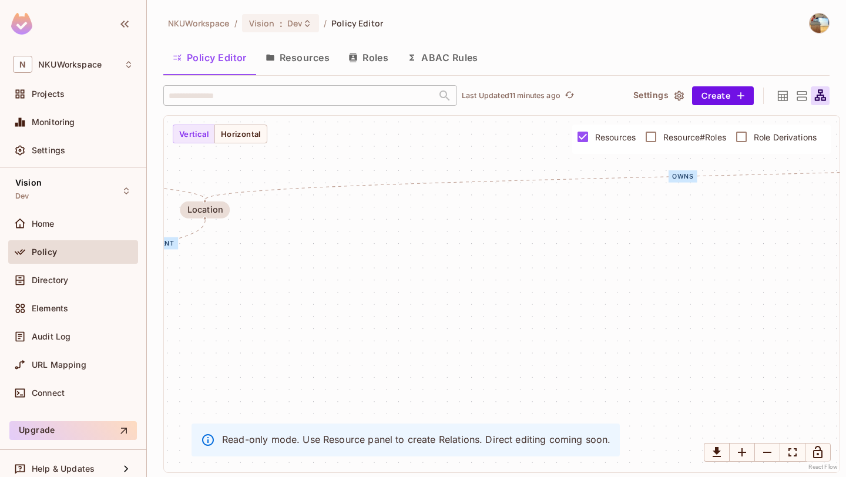
drag, startPoint x: 573, startPoint y: 361, endPoint x: 390, endPoint y: 361, distance: 182.7
click at [391, 361] on div "serves owns parent parent parent parent owns parent owns parent LocationType Pr…" at bounding box center [502, 294] width 676 height 357
drag, startPoint x: 520, startPoint y: 313, endPoint x: 297, endPoint y: 322, distance: 223.4
click at [298, 322] on div "serves owns parent parent parent parent owns parent owns parent LocationType Pr…" at bounding box center [502, 294] width 676 height 357
click at [297, 322] on div "serves owns parent parent parent parent owns parent owns parent LocationType Pr…" at bounding box center [502, 294] width 676 height 357
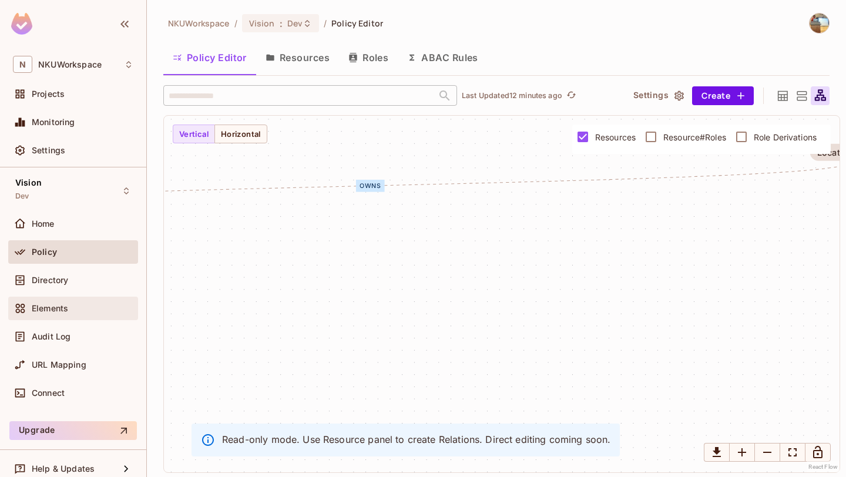
drag, startPoint x: 297, startPoint y: 322, endPoint x: 137, endPoint y: 315, distance: 159.9
click at [137, 315] on div "N NKUWorkspace Projects Monitoring Settings Vision Dev Home Policy Directory El…" at bounding box center [423, 238] width 846 height 477
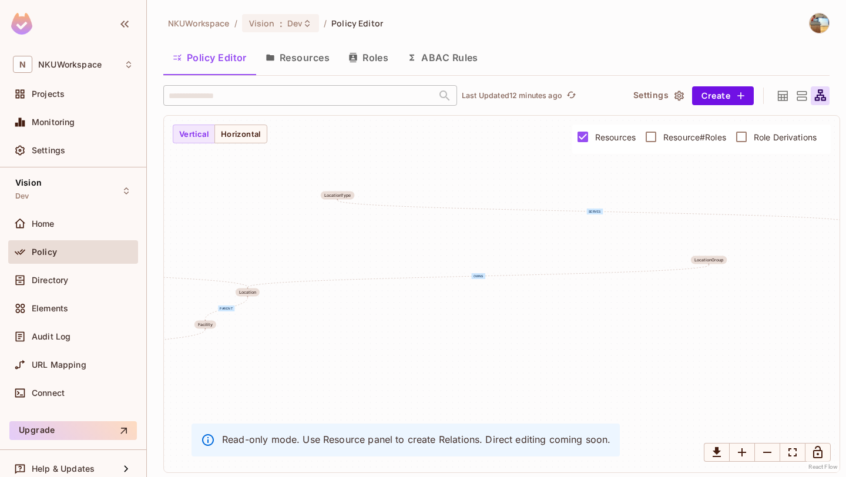
click at [250, 144] on div "serves owns parent parent parent parent owns parent owns parent LocationType Pr…" at bounding box center [502, 294] width 676 height 357
click at [244, 133] on button "Horizontal" at bounding box center [240, 134] width 53 height 19
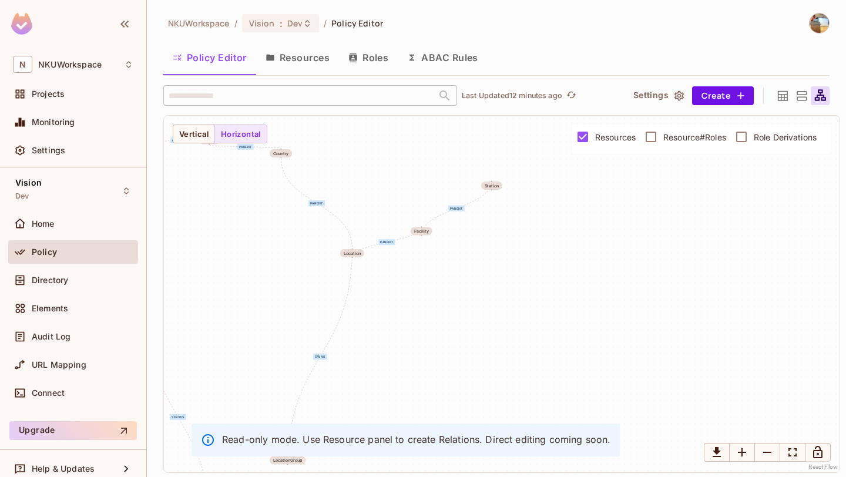
drag, startPoint x: 307, startPoint y: 315, endPoint x: 576, endPoint y: 257, distance: 275.4
click at [576, 257] on div "serves owns parent parent parent parent owns parent owns parent LocationType Pr…" at bounding box center [502, 294] width 676 height 357
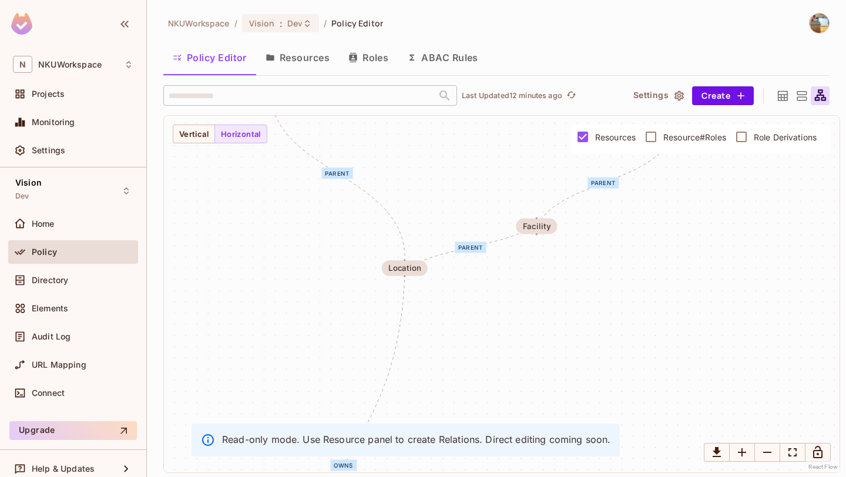
drag, startPoint x: 516, startPoint y: 346, endPoint x: 672, endPoint y: 303, distance: 161.5
click at [673, 303] on div "serves owns parent parent parent parent owns parent owns parent LocationType Pr…" at bounding box center [502, 294] width 676 height 357
drag, startPoint x: 630, startPoint y: 340, endPoint x: 651, endPoint y: 151, distance: 189.8
click at [651, 151] on div "serves owns parent parent parent parent owns parent owns parent LocationType Pr…" at bounding box center [502, 294] width 676 height 357
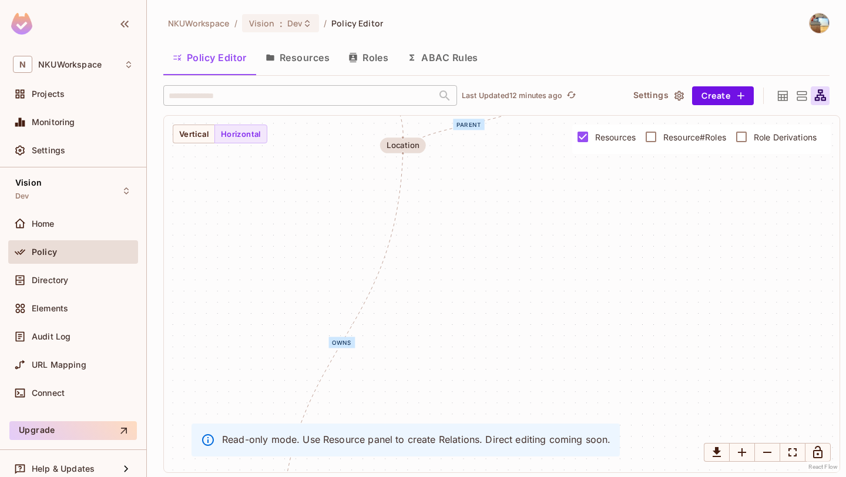
drag, startPoint x: 562, startPoint y: 330, endPoint x: 538, endPoint y: 398, distance: 72.6
click at [538, 398] on div "serves owns parent parent parent parent owns parent owns parent LocationType Pr…" at bounding box center [502, 294] width 676 height 357
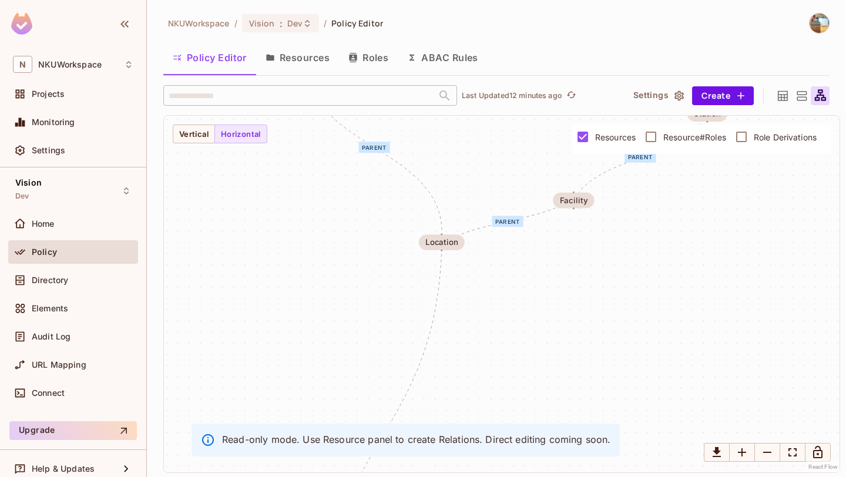
drag, startPoint x: 512, startPoint y: 335, endPoint x: 550, endPoint y: 431, distance: 102.5
click at [550, 431] on div "serves owns parent parent parent parent owns parent owns parent LocationType Pr…" at bounding box center [502, 294] width 676 height 357
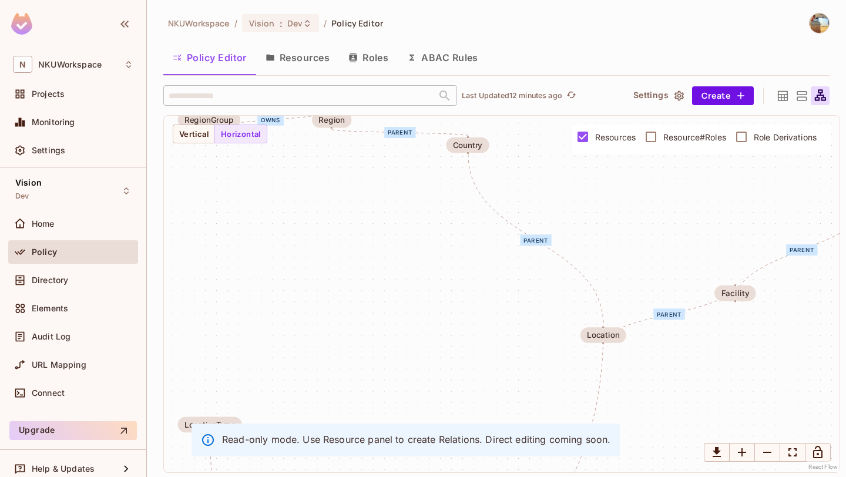
drag, startPoint x: 518, startPoint y: 290, endPoint x: 712, endPoint y: 399, distance: 222.5
click at [712, 399] on div "serves owns parent parent parent parent owns parent owns parent LocationType Pr…" at bounding box center [502, 294] width 676 height 357
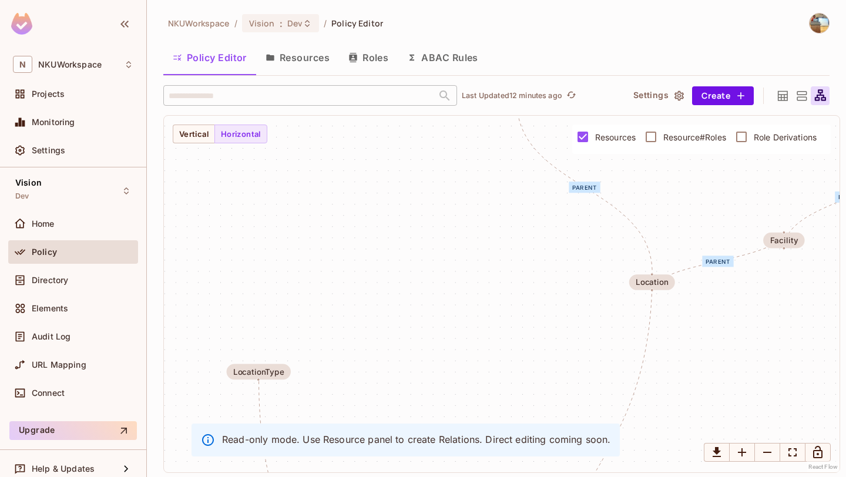
drag, startPoint x: 540, startPoint y: 315, endPoint x: 586, endPoint y: 153, distance: 168.3
click at [586, 153] on div "serves owns parent parent parent parent owns parent owns parent LocationType Pr…" at bounding box center [502, 294] width 676 height 357
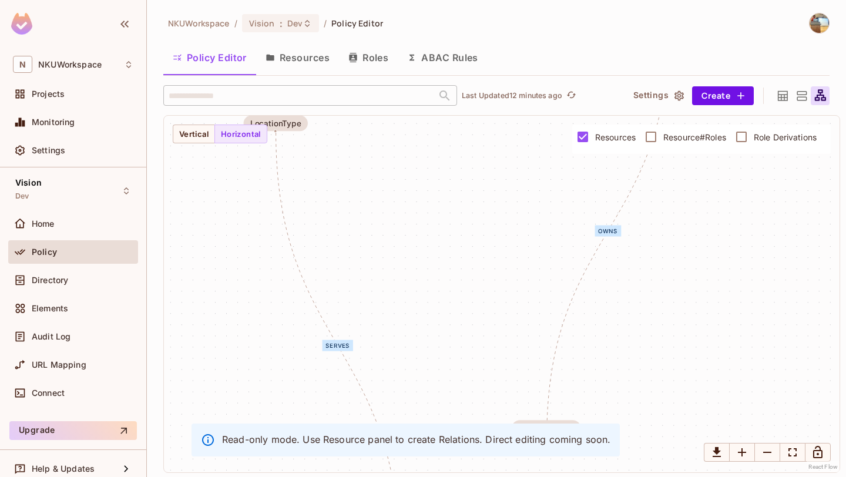
drag, startPoint x: 548, startPoint y: 311, endPoint x: 537, endPoint y: 155, distance: 156.7
click at [537, 155] on div "serves owns parent parent parent parent owns parent owns parent LocationType Pr…" at bounding box center [502, 294] width 676 height 357
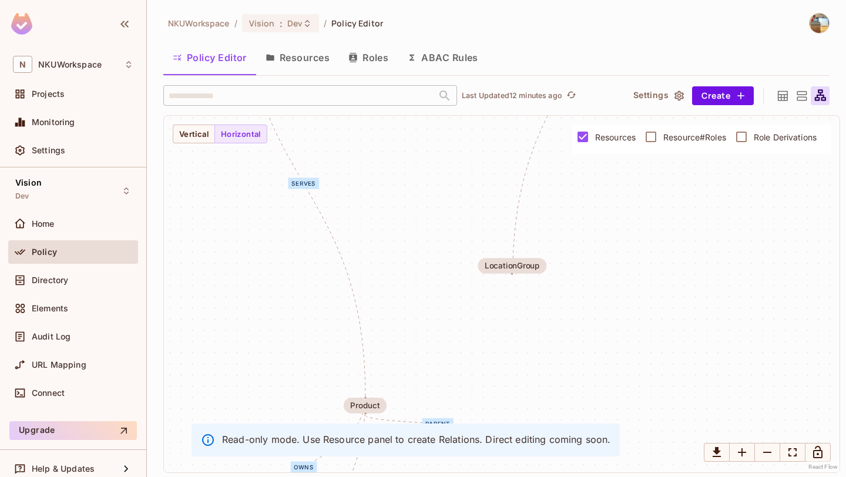
drag, startPoint x: 538, startPoint y: 289, endPoint x: 503, endPoint y: 123, distance: 169.4
click at [503, 123] on div "serves owns parent parent parent parent owns parent owns parent LocationType Pr…" at bounding box center [502, 294] width 676 height 357
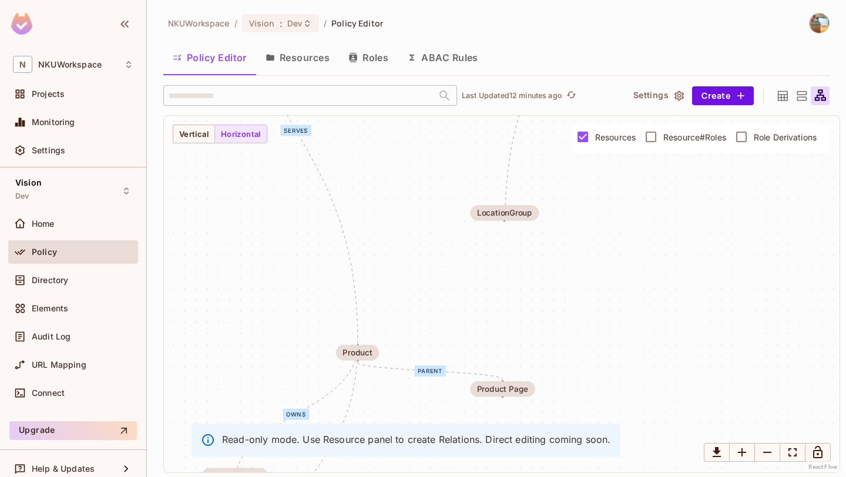
drag, startPoint x: 496, startPoint y: 284, endPoint x: 468, endPoint y: 118, distance: 168.7
click at [468, 116] on div "serves owns parent parent parent parent owns parent owns parent LocationType Pr…" at bounding box center [502, 294] width 676 height 357
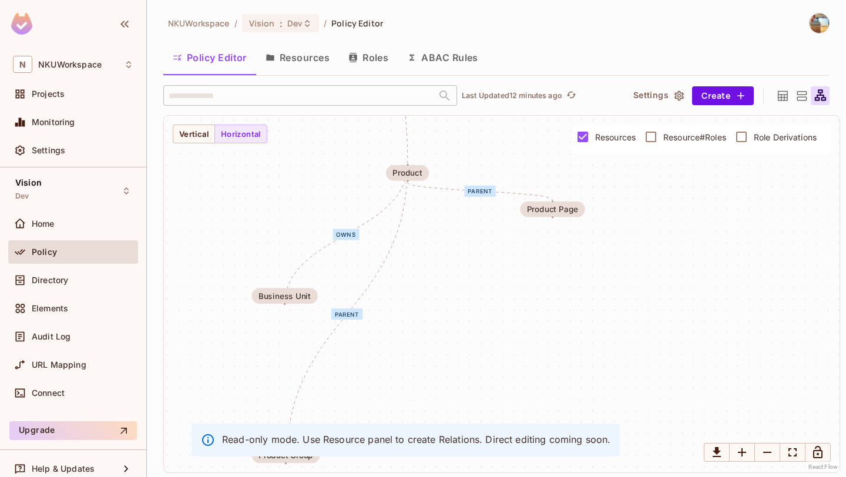
drag, startPoint x: 429, startPoint y: 338, endPoint x: 500, endPoint y: 278, distance: 93.0
click at [500, 278] on div "serves owns parent parent parent parent owns parent owns parent LocationType Pr…" at bounding box center [502, 294] width 676 height 357
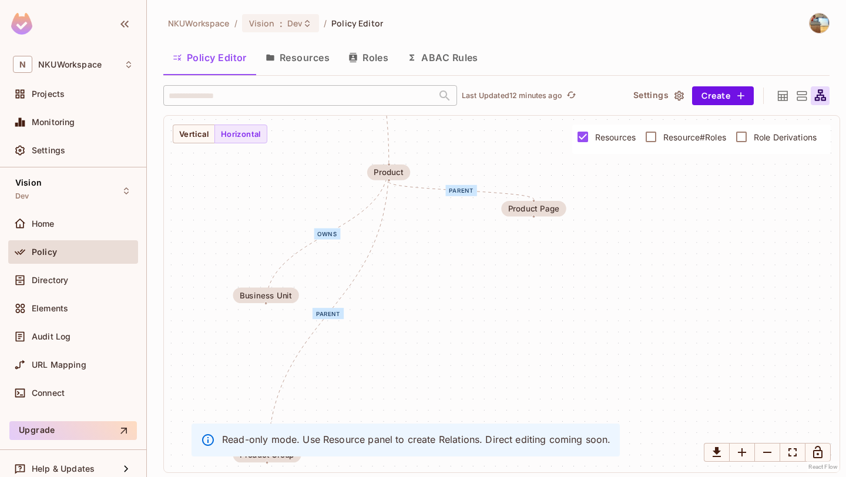
drag, startPoint x: 436, startPoint y: 303, endPoint x: 417, endPoint y: 301, distance: 18.9
click at [417, 301] on div "serves owns parent parent parent parent owns parent owns parent LocationType Pr…" at bounding box center [502, 294] width 676 height 357
